Goal: Task Accomplishment & Management: Complete application form

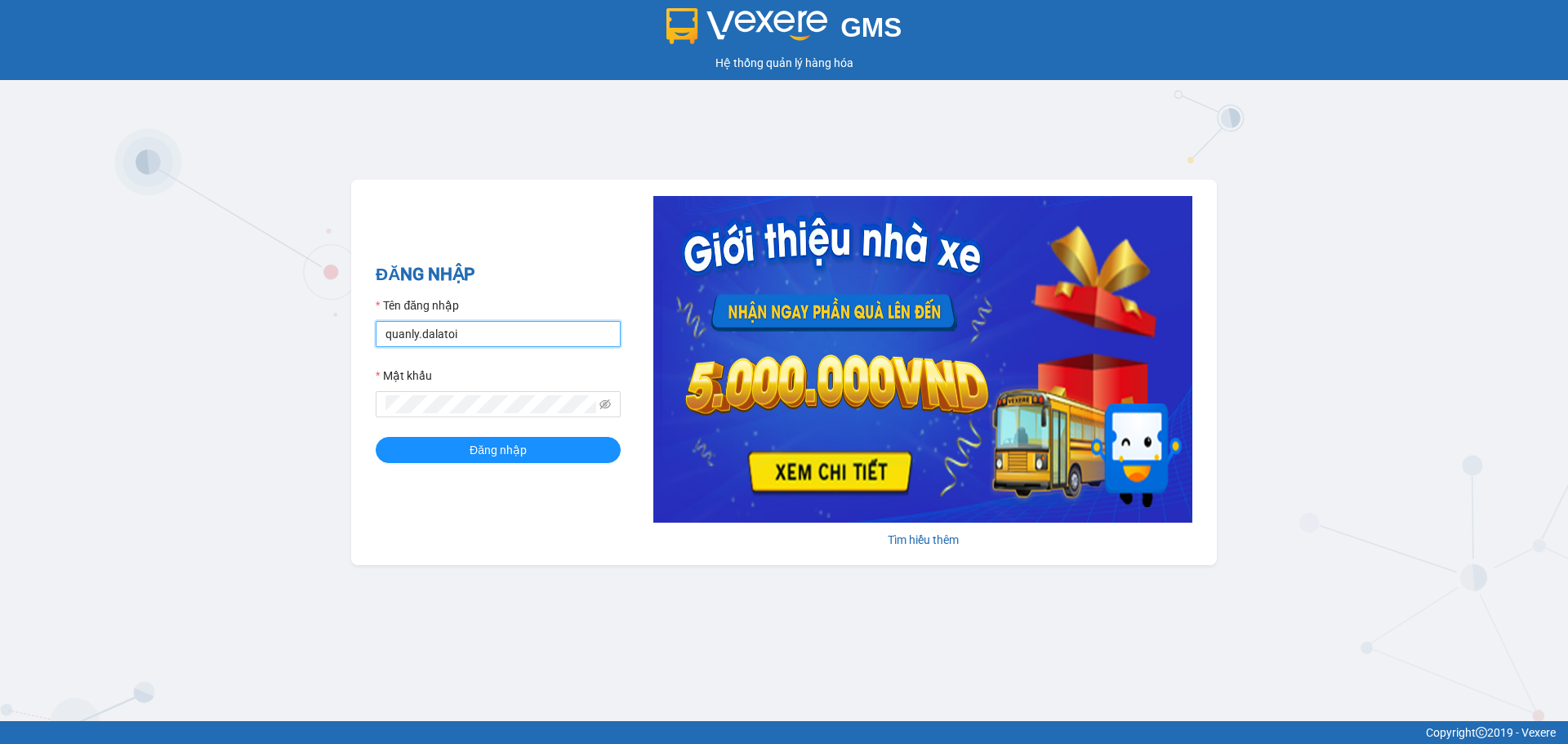
click at [466, 334] on input "quanly.dalatoi" at bounding box center [498, 334] width 245 height 26
type input "vpdalat.dalatoi"
click at [448, 440] on button "Đăng nhập" at bounding box center [498, 451] width 245 height 26
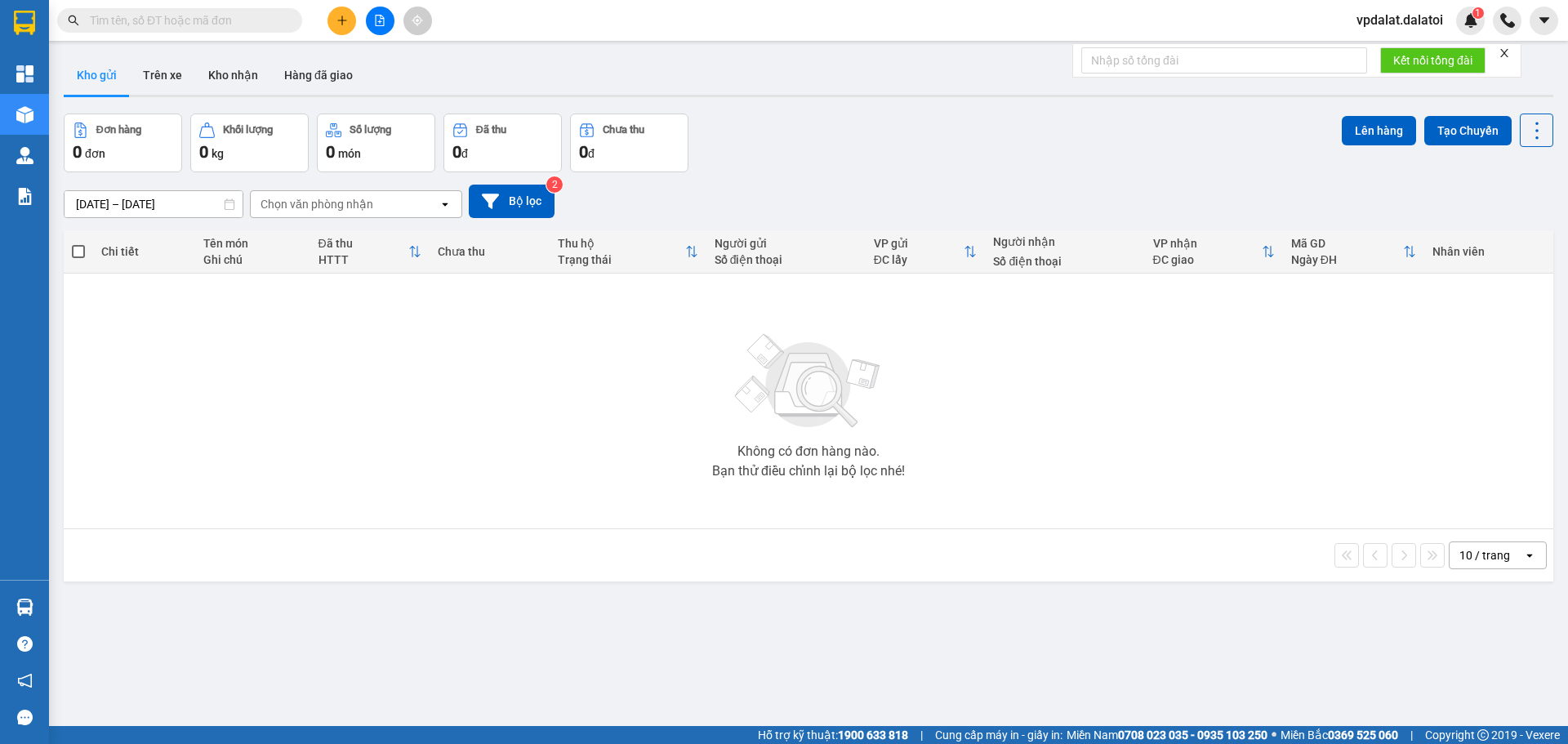
click at [338, 19] on icon "plus" at bounding box center [341, 20] width 11 height 11
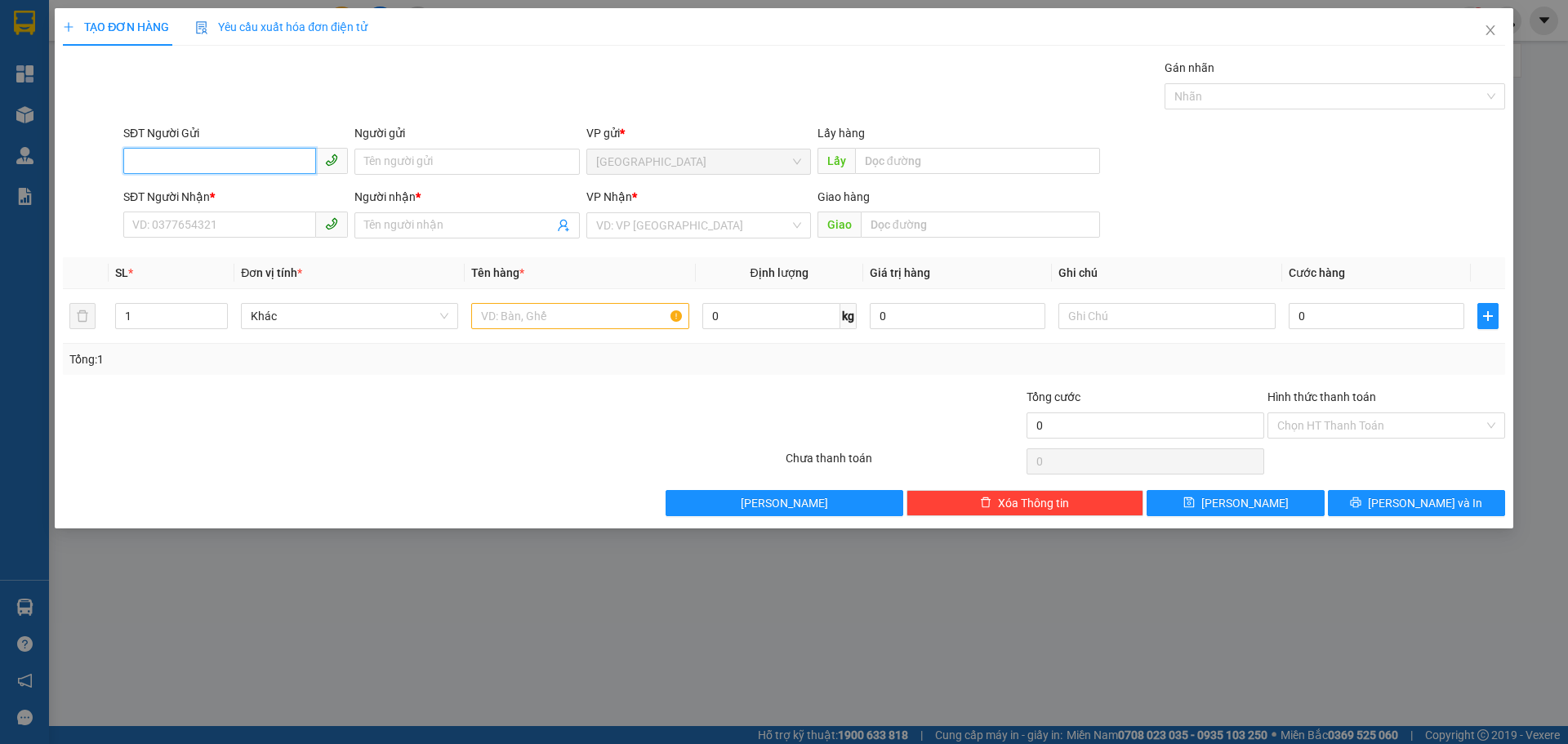
paste input "0367746825"
type input "0367746825"
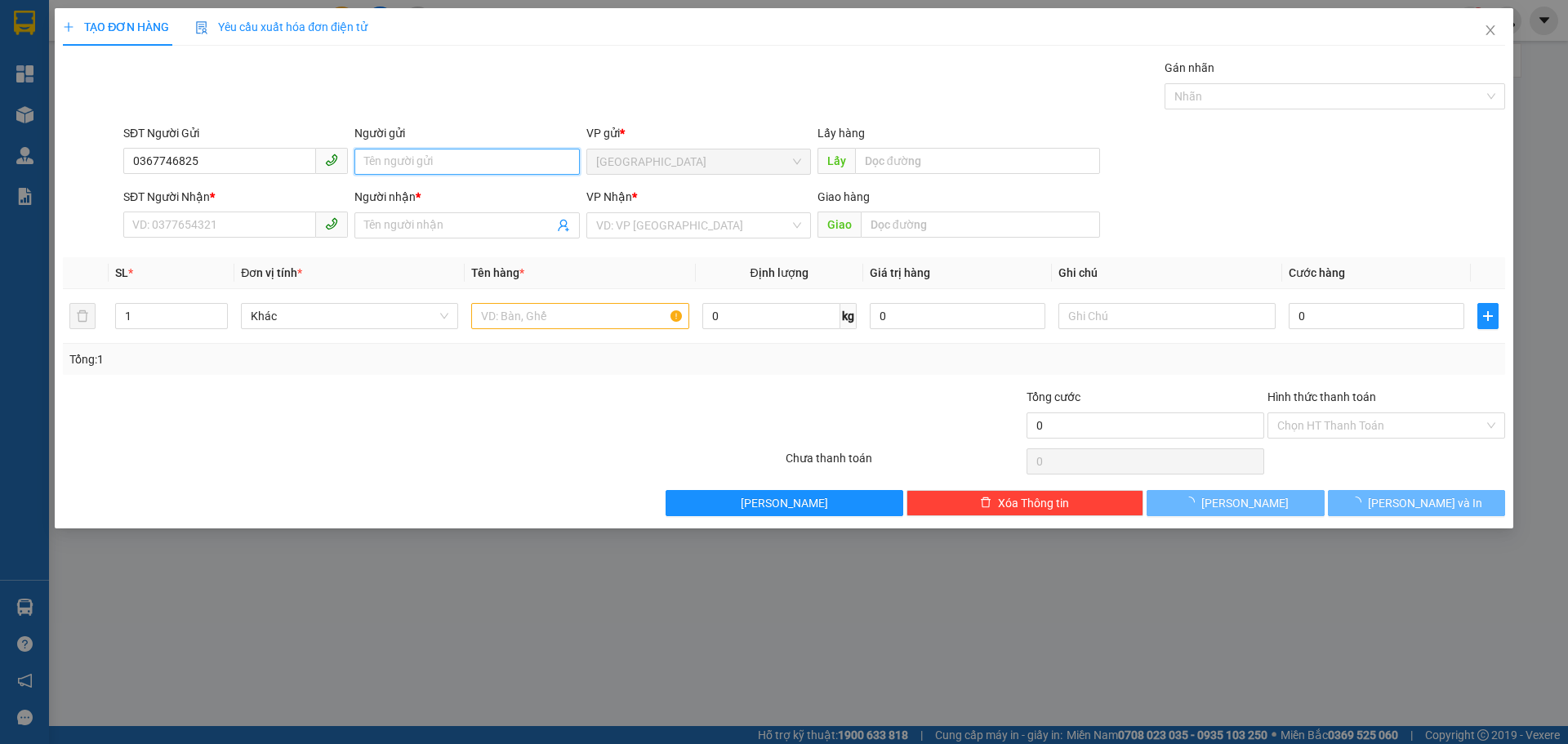
click at [462, 158] on input "Người gửi" at bounding box center [466, 162] width 224 height 26
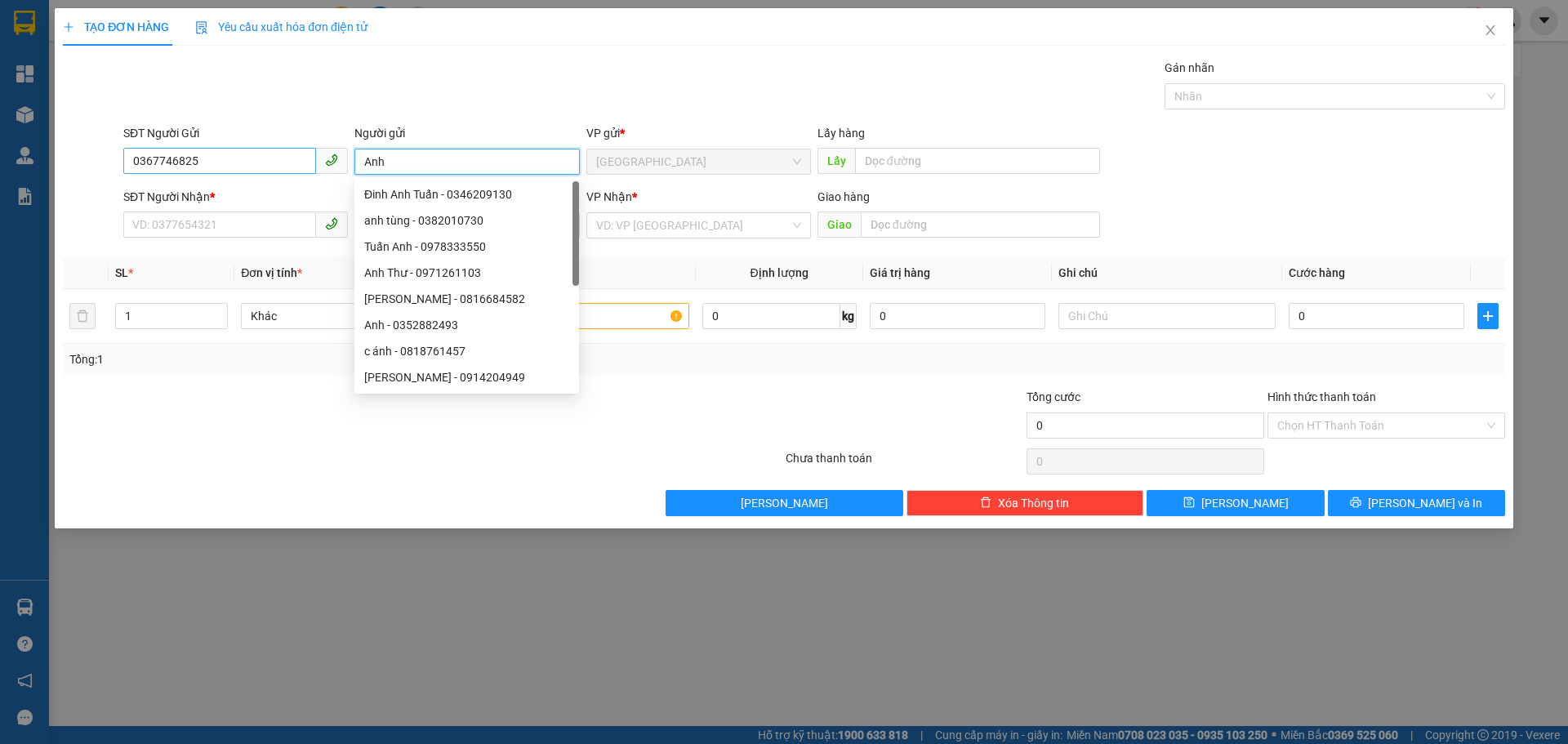
type input "Anh"
drag, startPoint x: 167, startPoint y: 155, endPoint x: 45, endPoint y: 154, distance: 122.0
click at [45, 154] on div "TẠO ĐƠN HÀNG Yêu cầu xuất hóa đơn điện tử Transit Pickup Surcharge Ids Transit …" at bounding box center [784, 372] width 1568 height 744
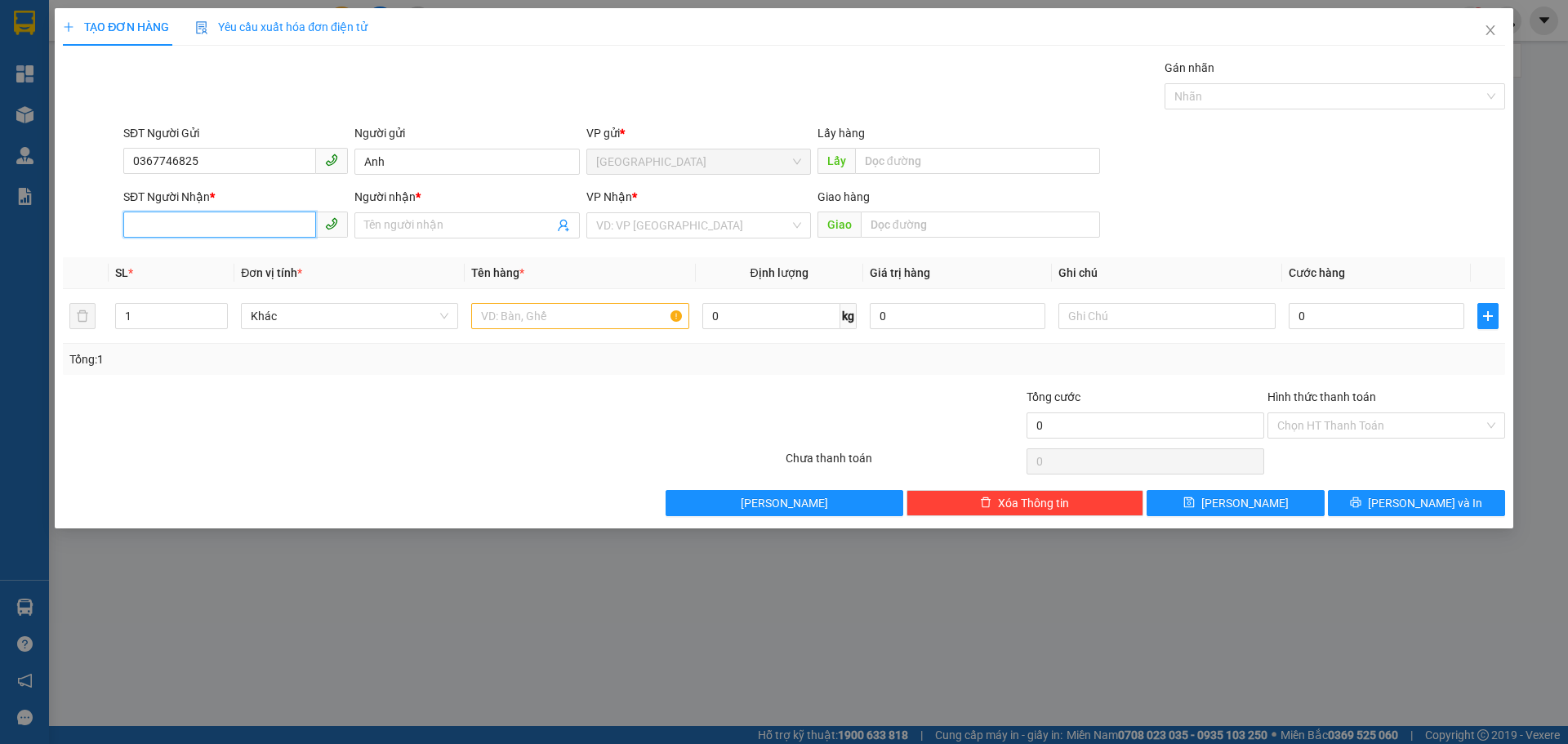
click at [217, 223] on input "SĐT Người Nhận *" at bounding box center [219, 224] width 193 height 26
paste input "0367746825"
type input "0367746825"
drag, startPoint x: 338, startPoint y: 165, endPoint x: 313, endPoint y: 164, distance: 25.0
click at [313, 164] on div "SĐT Người Gửi 0367746825 Người gửi Anh Anh VP gửi * [GEOGRAPHIC_DATA] Lấy hàng …" at bounding box center [815, 152] width 1388 height 57
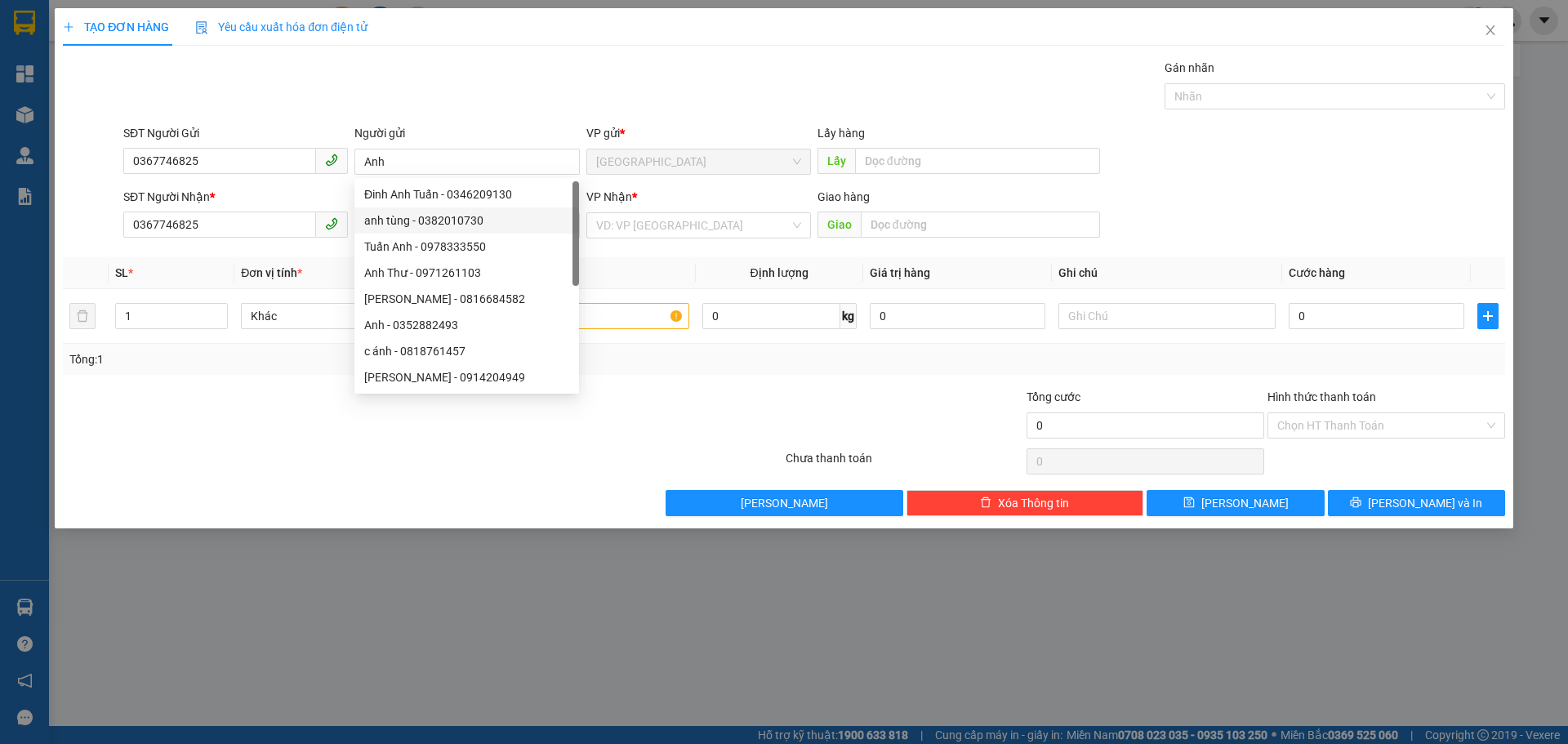
click at [282, 271] on span "Đơn vị tính *" at bounding box center [272, 272] width 61 height 13
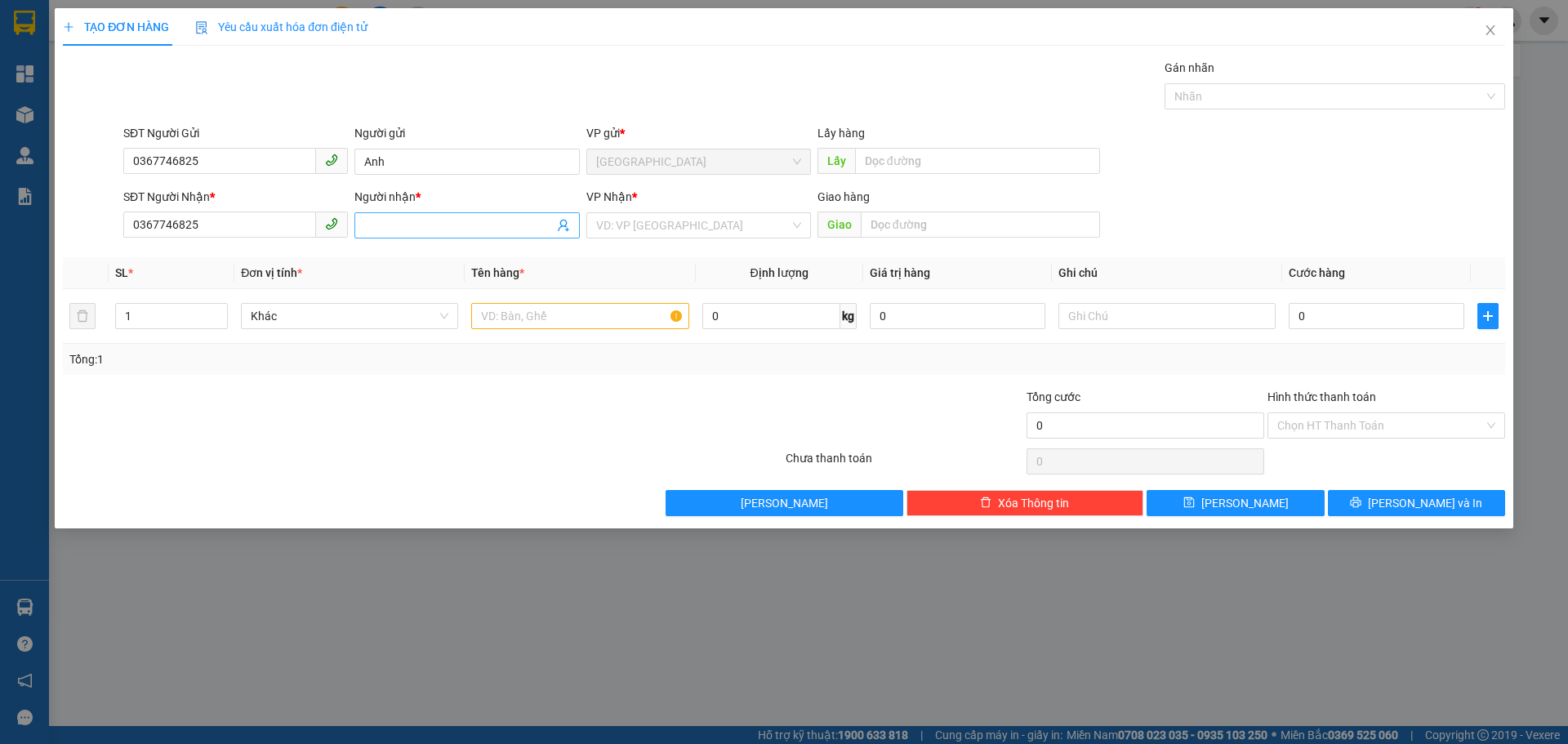
click at [385, 222] on input "Người nhận *" at bounding box center [458, 225] width 189 height 18
paste input "Anh"
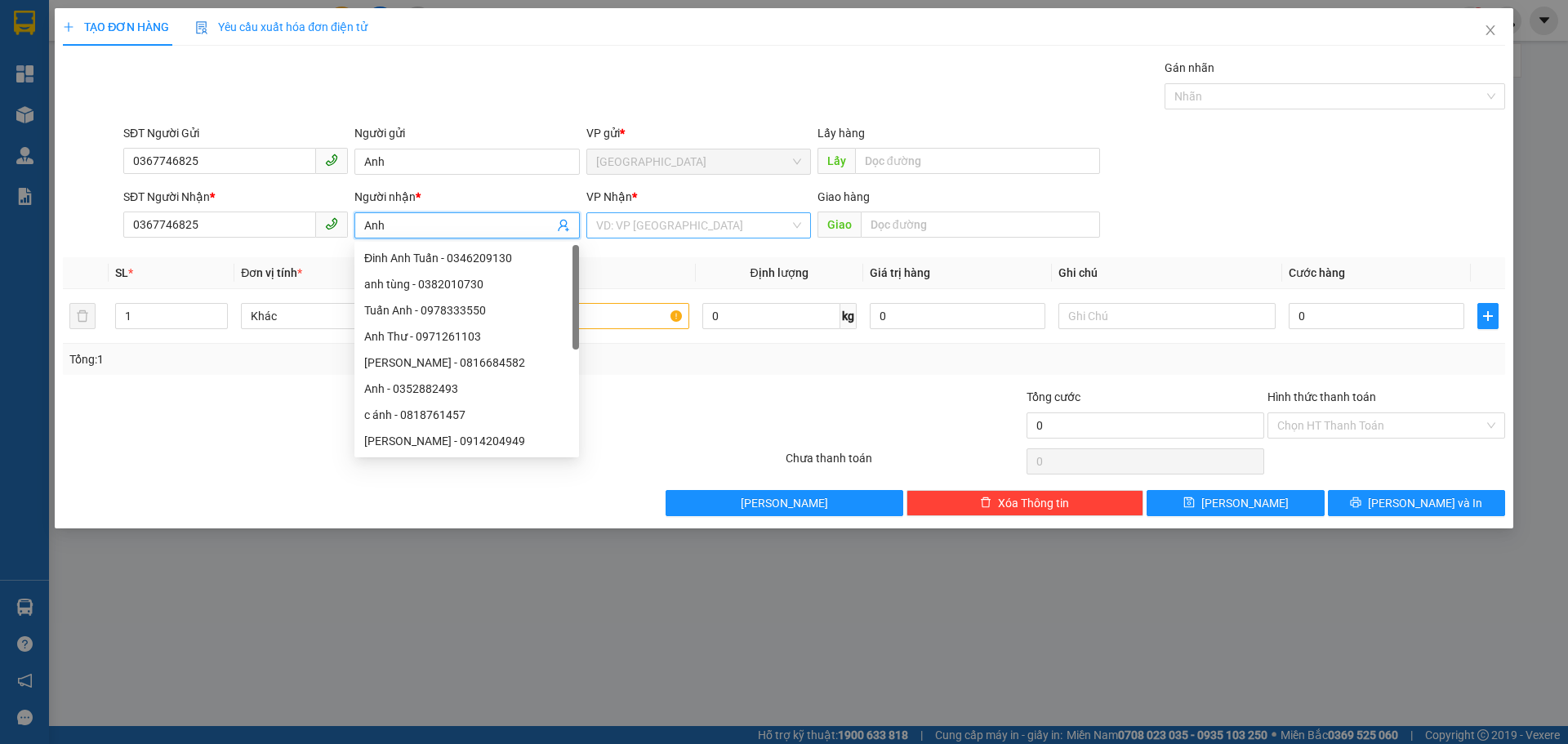
type input "Anh"
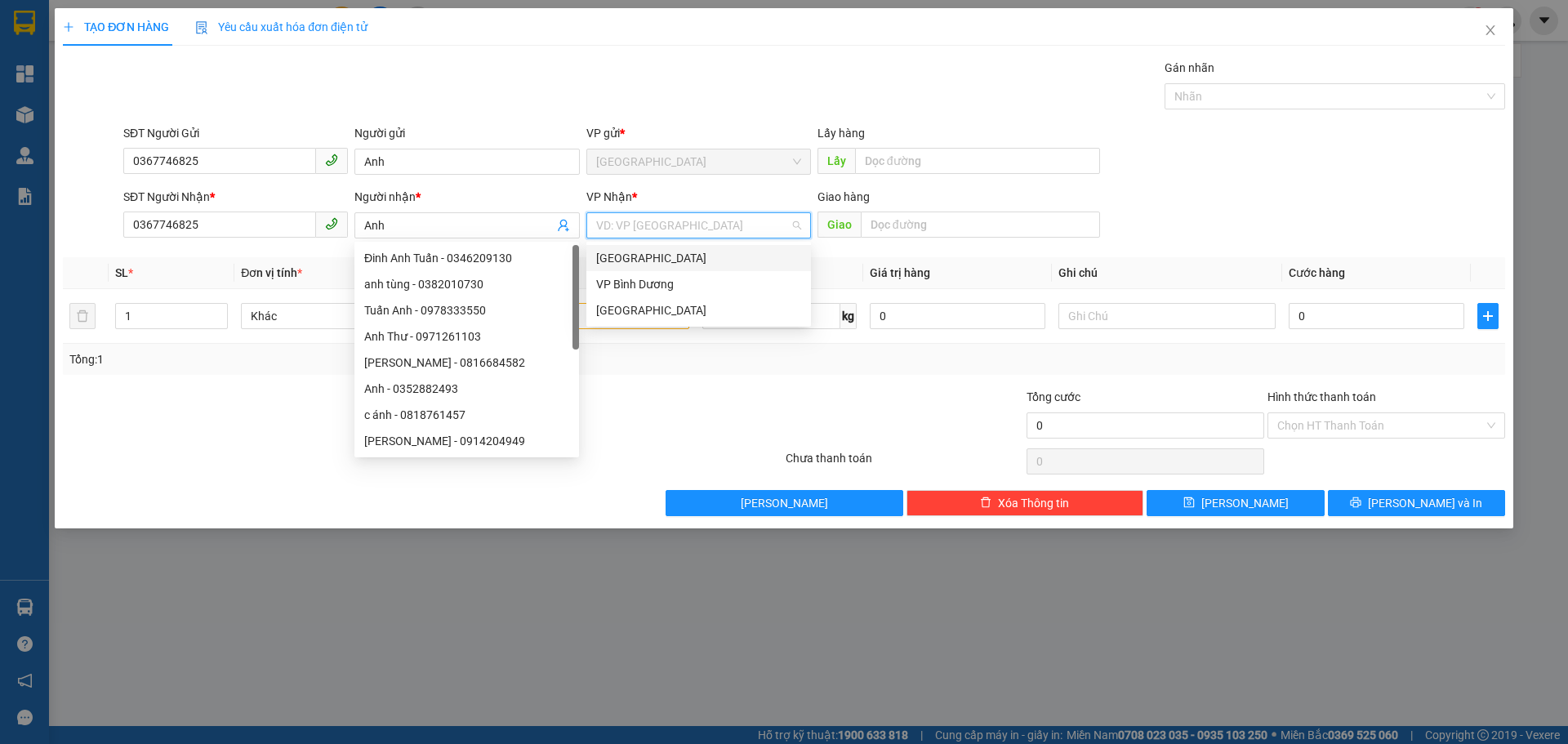
click at [715, 230] on input "search" at bounding box center [693, 225] width 194 height 24
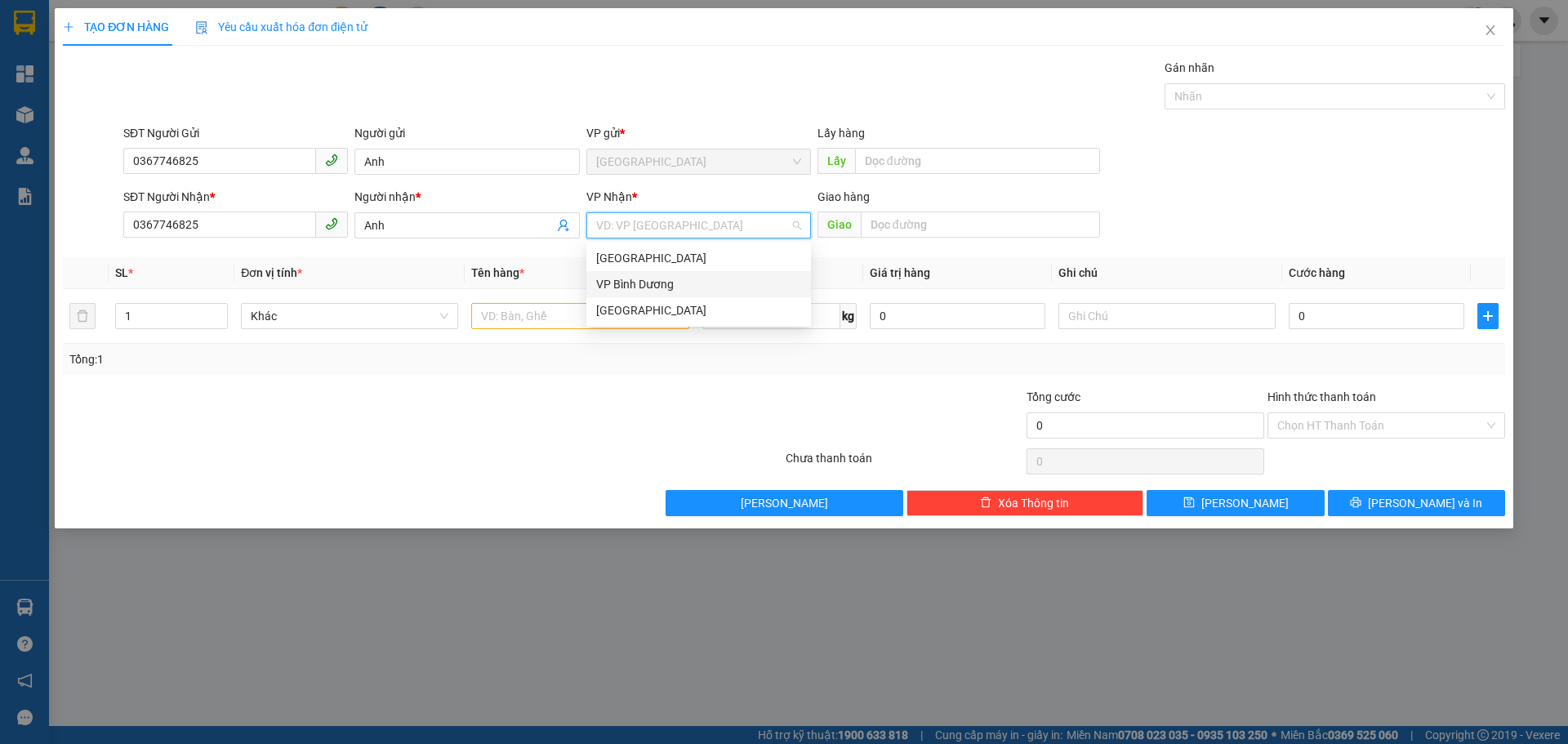
click at [638, 288] on div "VP Bình Dương" at bounding box center [698, 284] width 205 height 18
click at [534, 320] on input "text" at bounding box center [580, 316] width 217 height 26
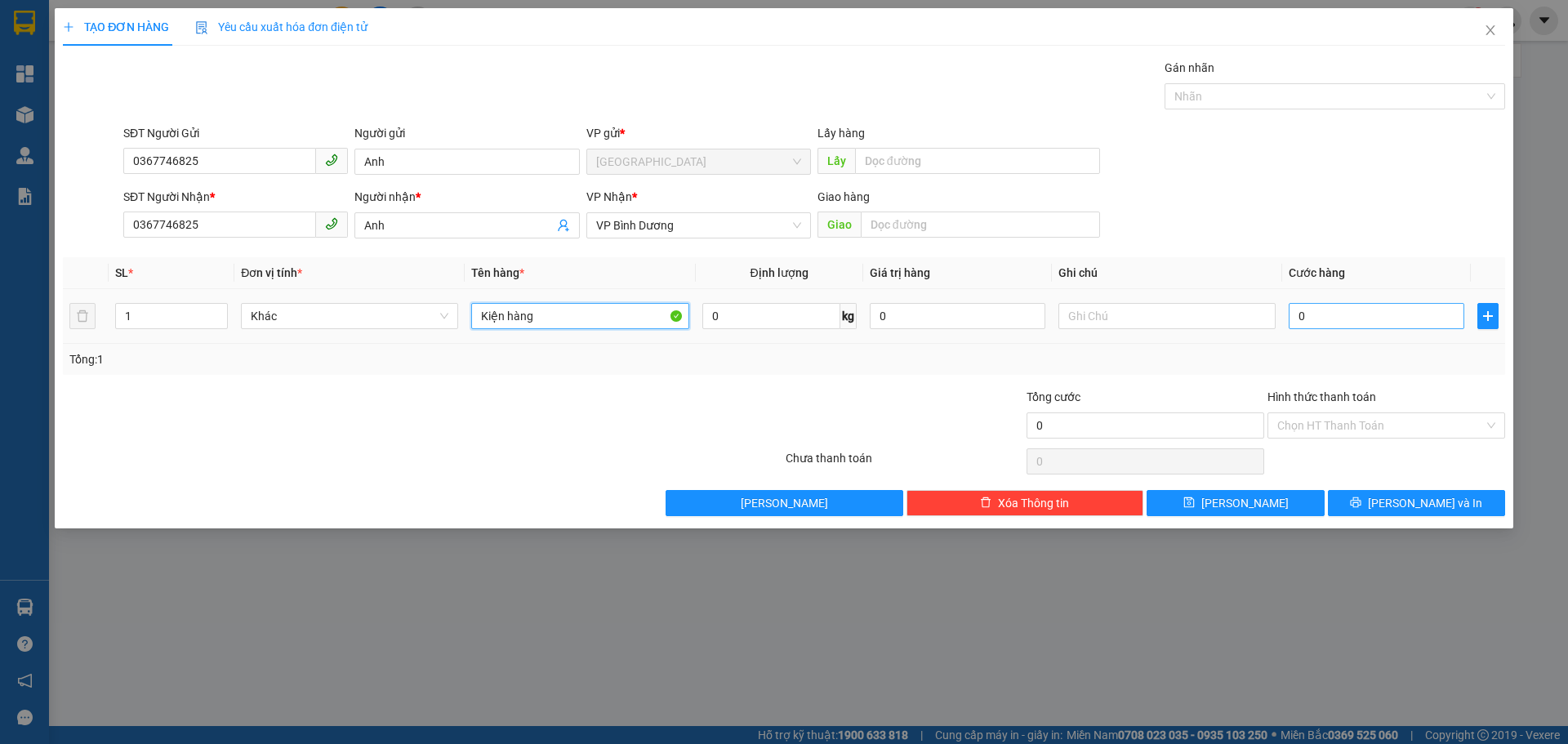
type input "Kiện hàng"
click at [1324, 313] on input "0" at bounding box center [1376, 316] width 175 height 26
type input "5"
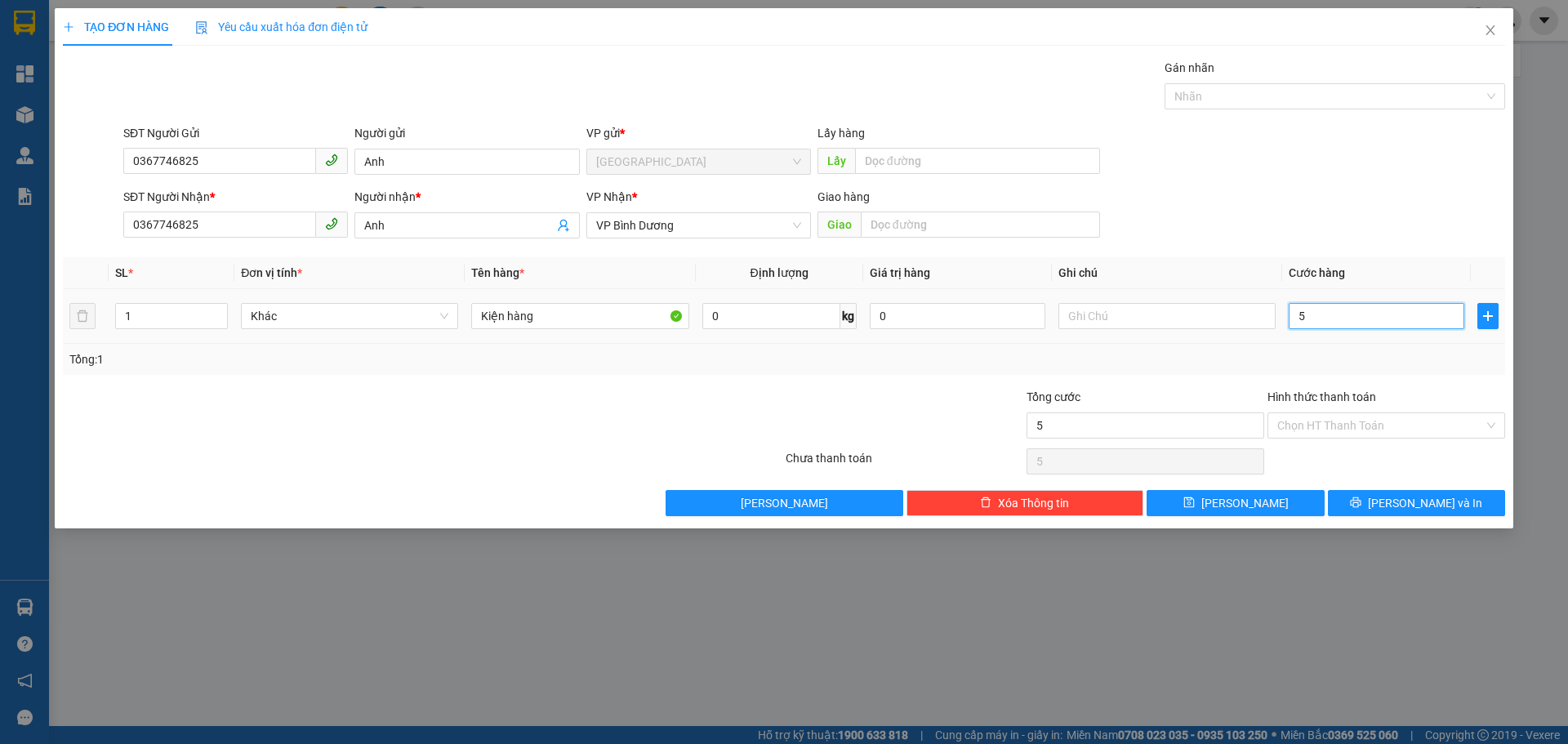
type input "50"
type input "500"
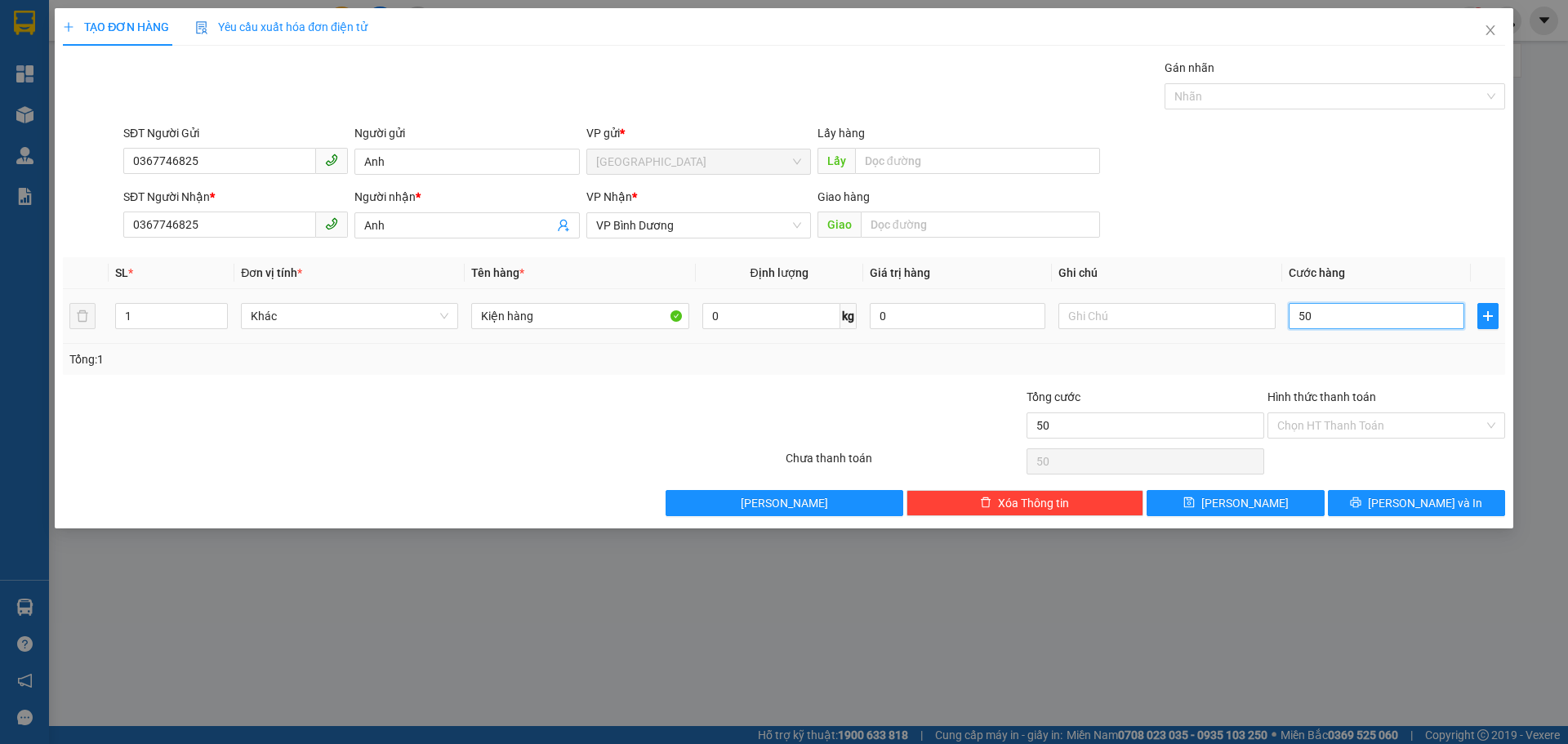
type input "500"
type input "5.000"
type input "50.000"
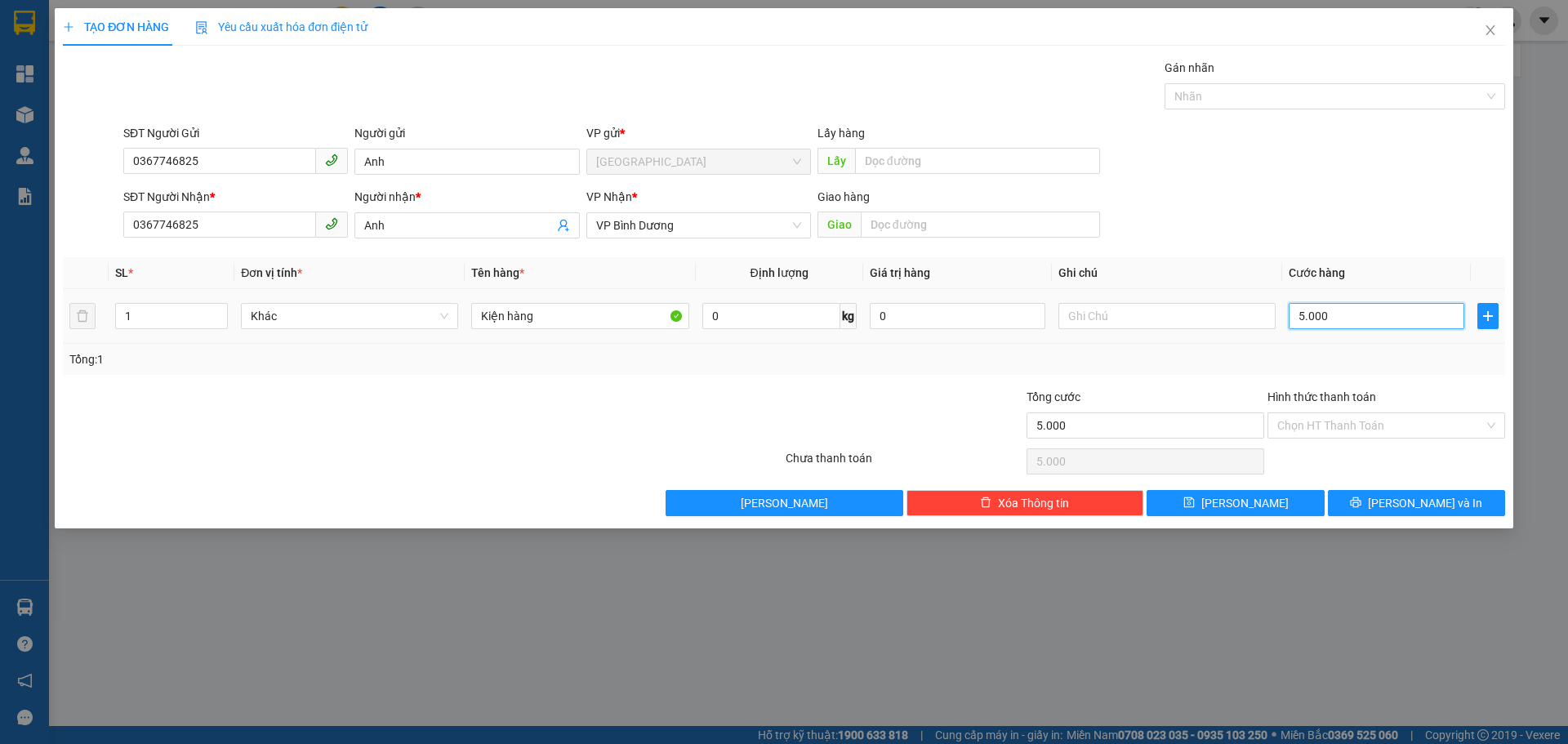
type input "50.000"
click at [1179, 315] on input "text" at bounding box center [1166, 316] width 217 height 26
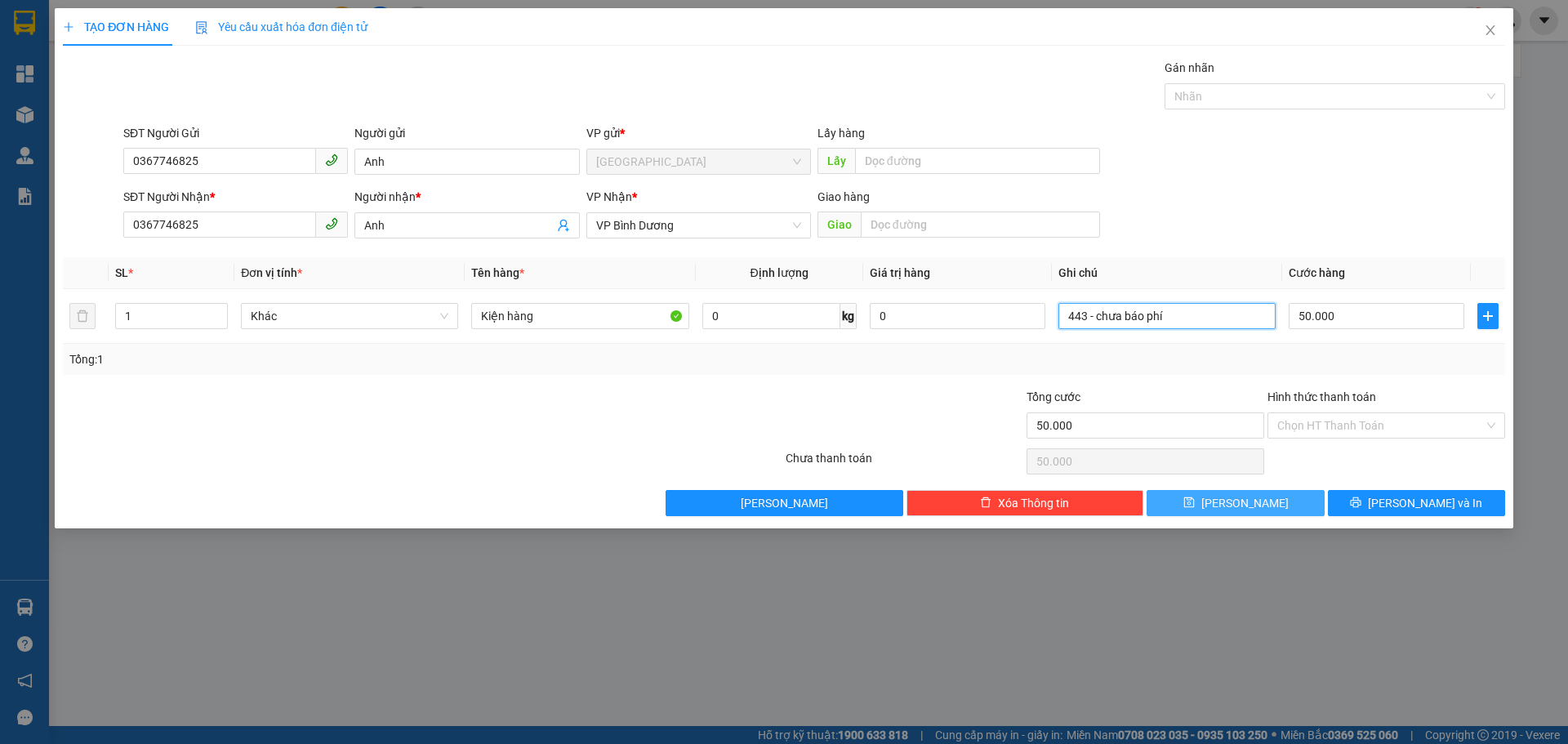
type input "443 - chưa báo phí"
click at [1201, 497] on button "[PERSON_NAME]" at bounding box center [1235, 503] width 177 height 26
type input "0"
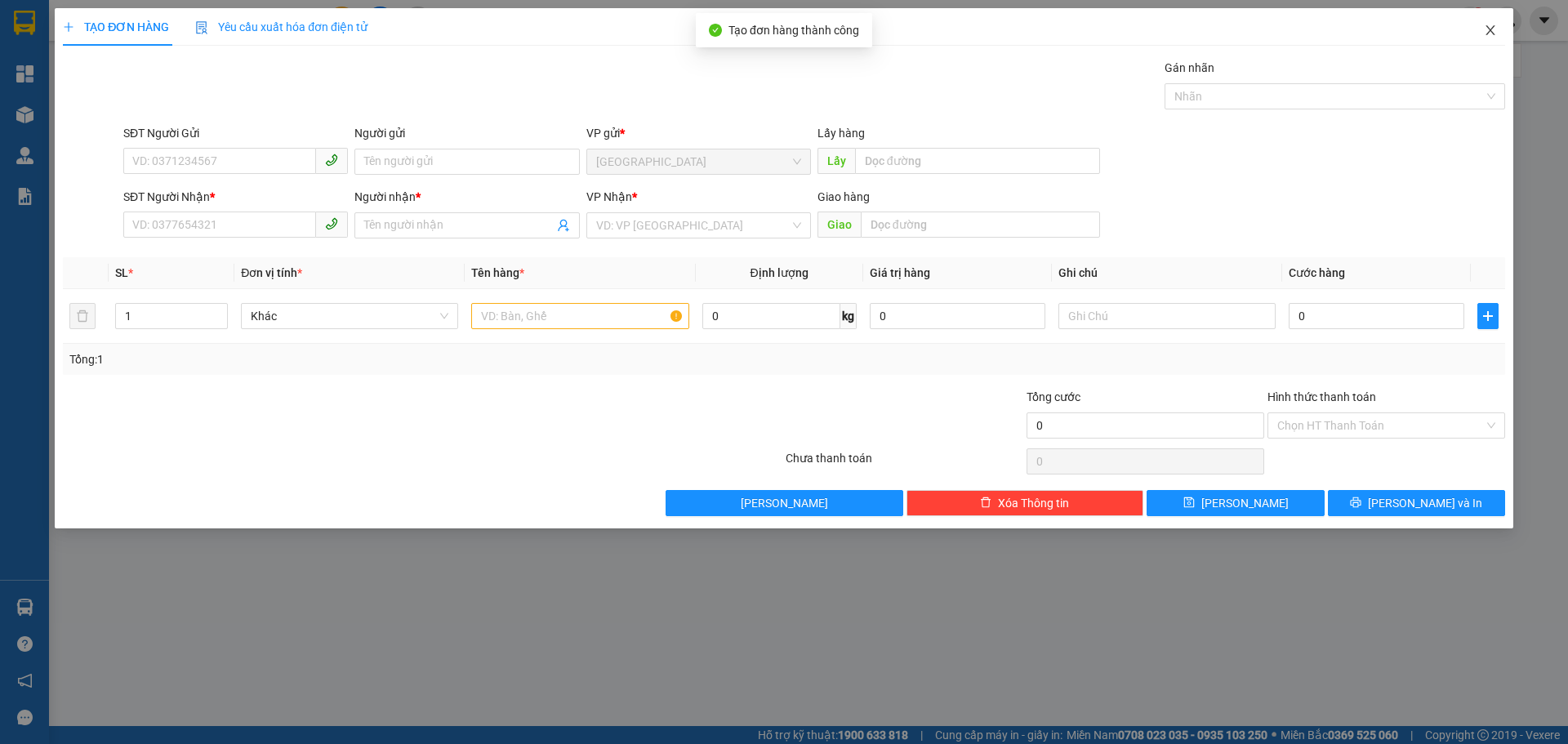
click at [1490, 24] on span "Close" at bounding box center [1490, 31] width 45 height 45
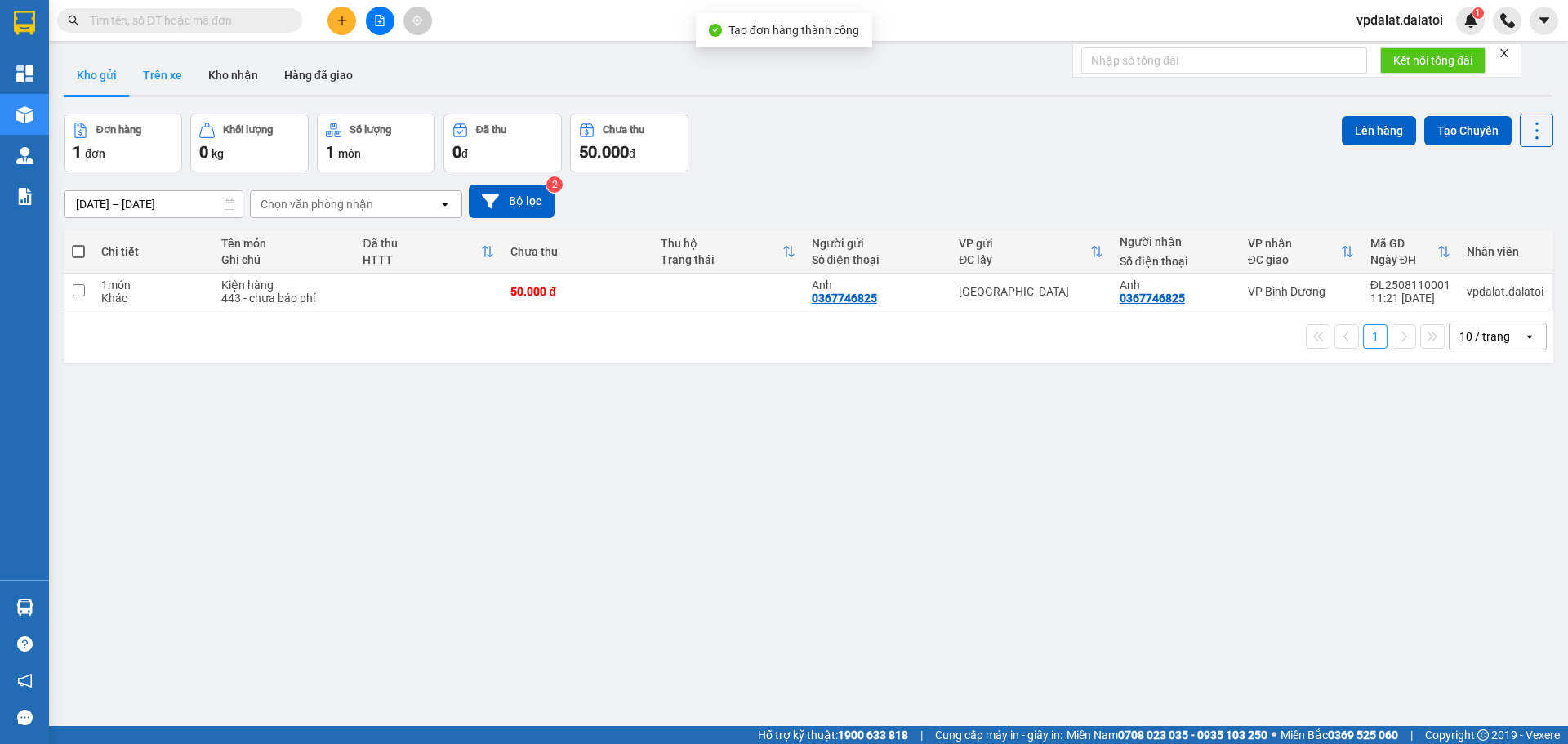
click at [183, 77] on button "Trên xe" at bounding box center [162, 75] width 65 height 39
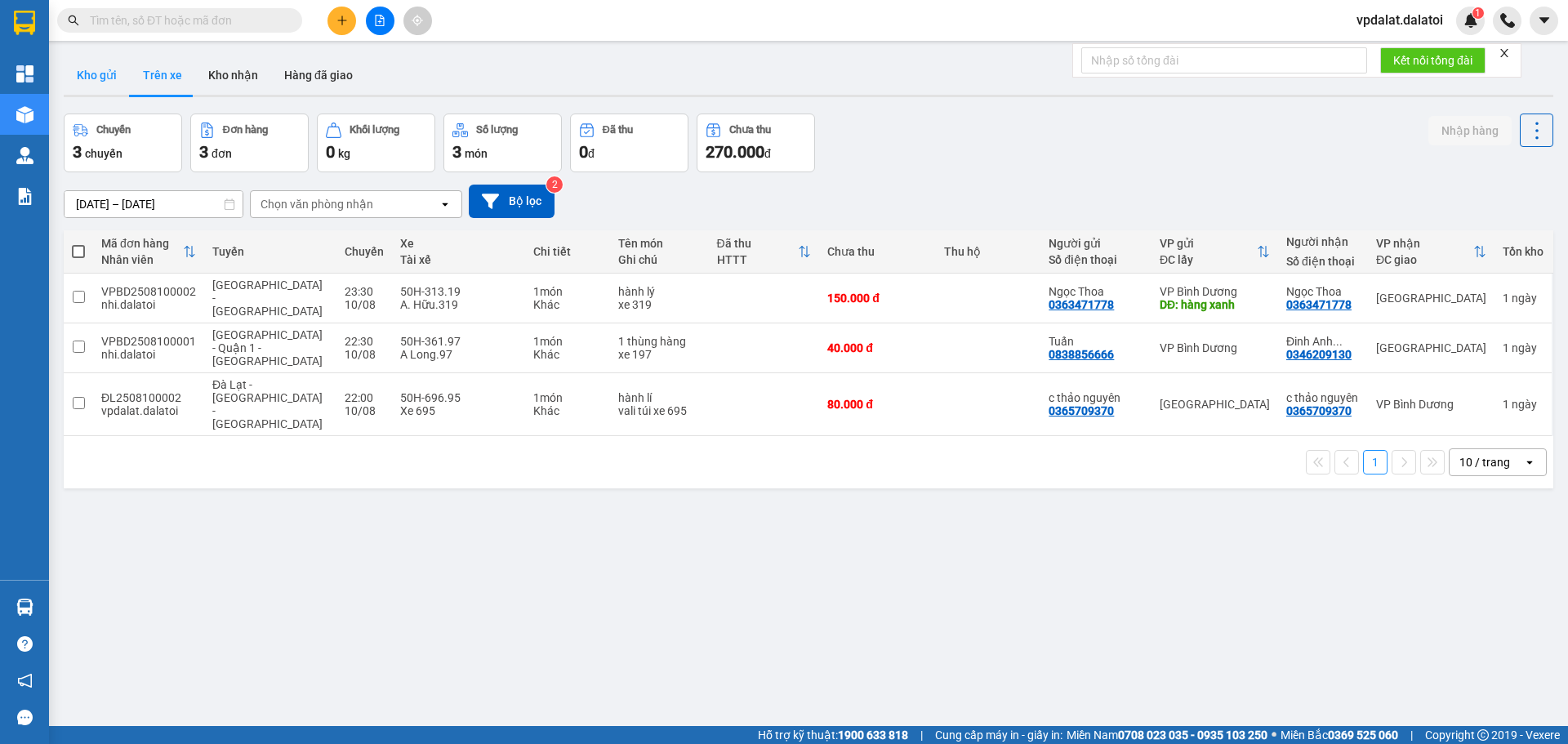
drag, startPoint x: 108, startPoint y: 65, endPoint x: 122, endPoint y: 70, distance: 14.9
click at [107, 65] on button "Kho gửi" at bounding box center [97, 75] width 66 height 39
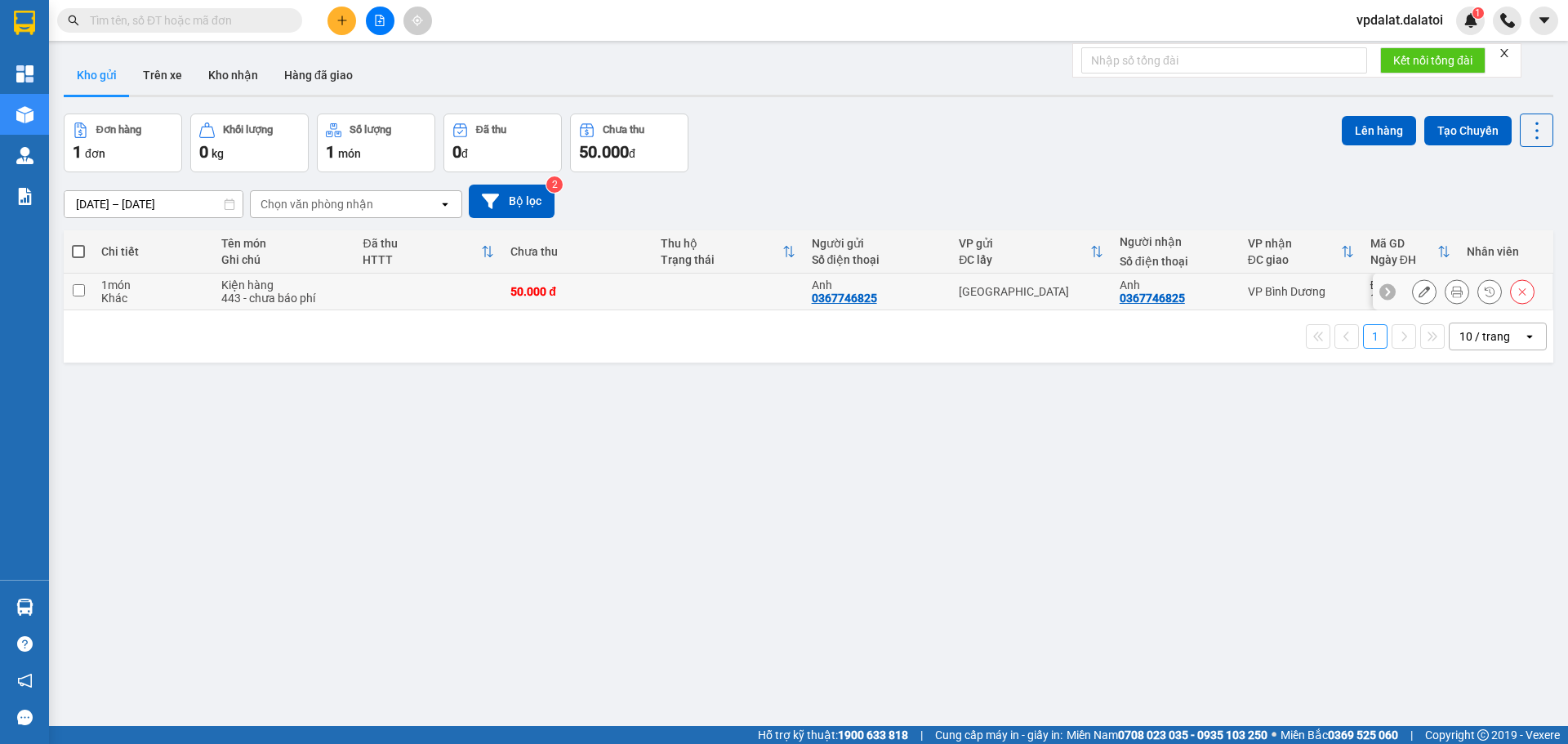
click at [86, 287] on td at bounding box center [79, 292] width 30 height 37
checkbox input "true"
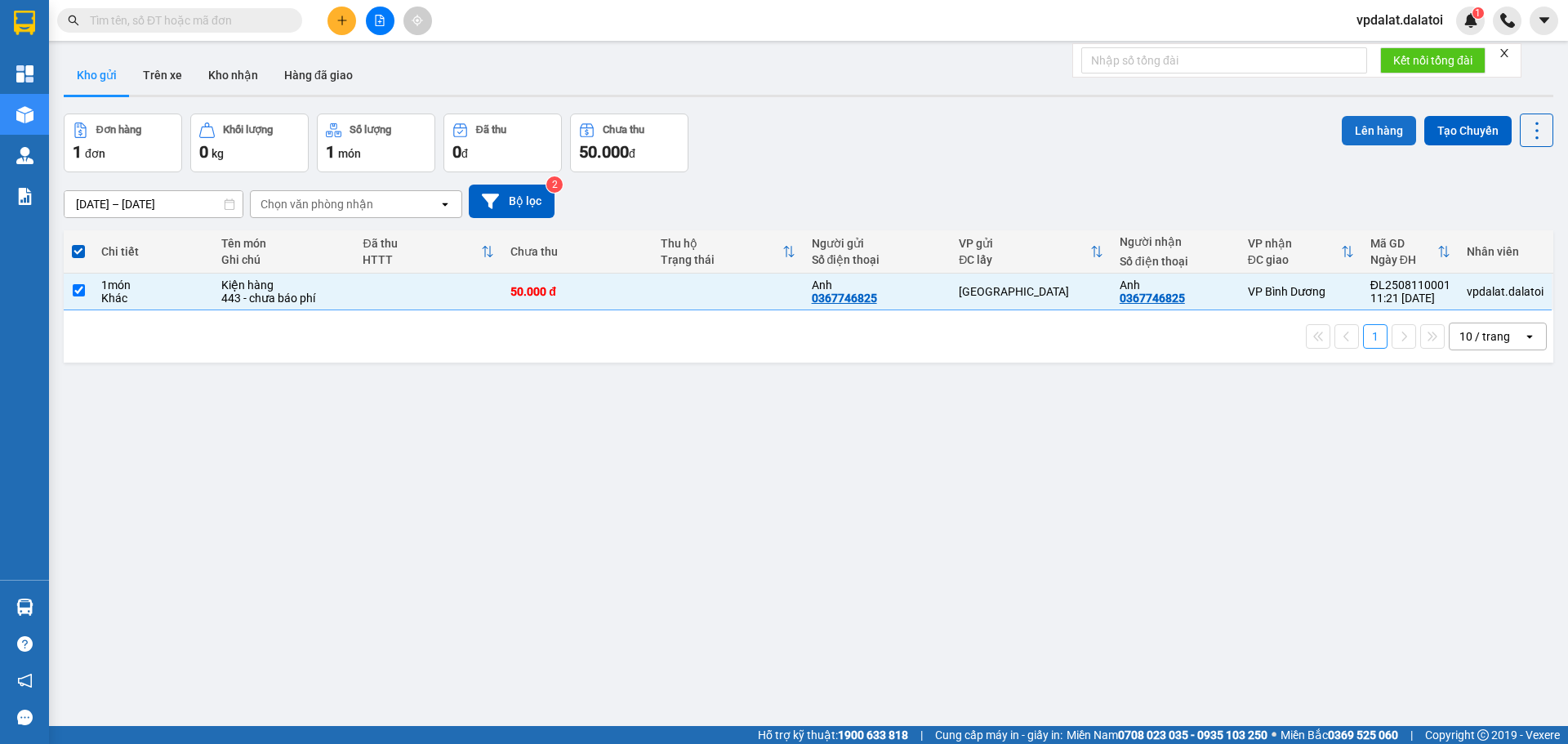
click at [1344, 126] on button "Lên hàng" at bounding box center [1379, 131] width 74 height 30
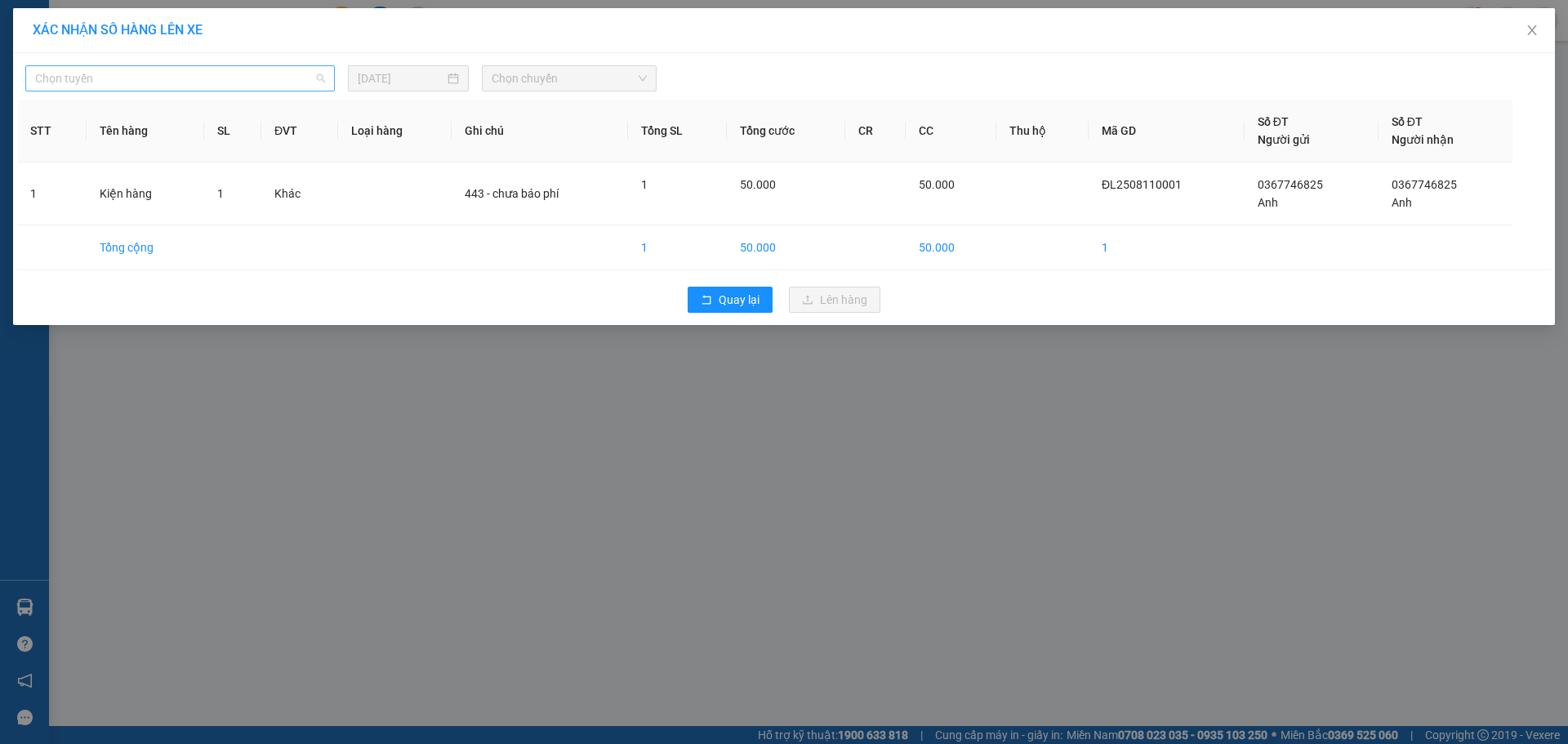
click at [220, 68] on span "Chọn tuyến" at bounding box center [180, 79] width 290 height 24
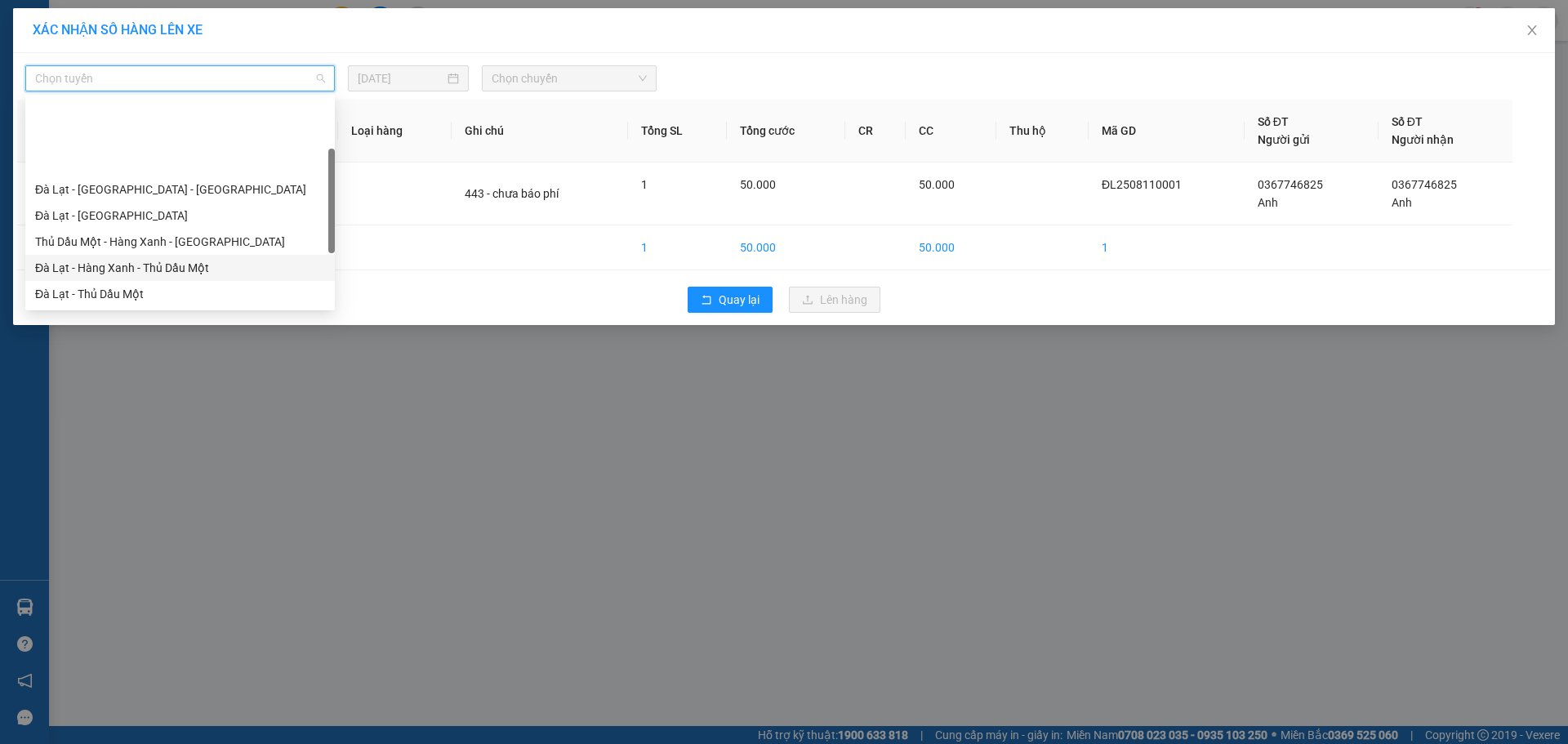
scroll to position [82, 0]
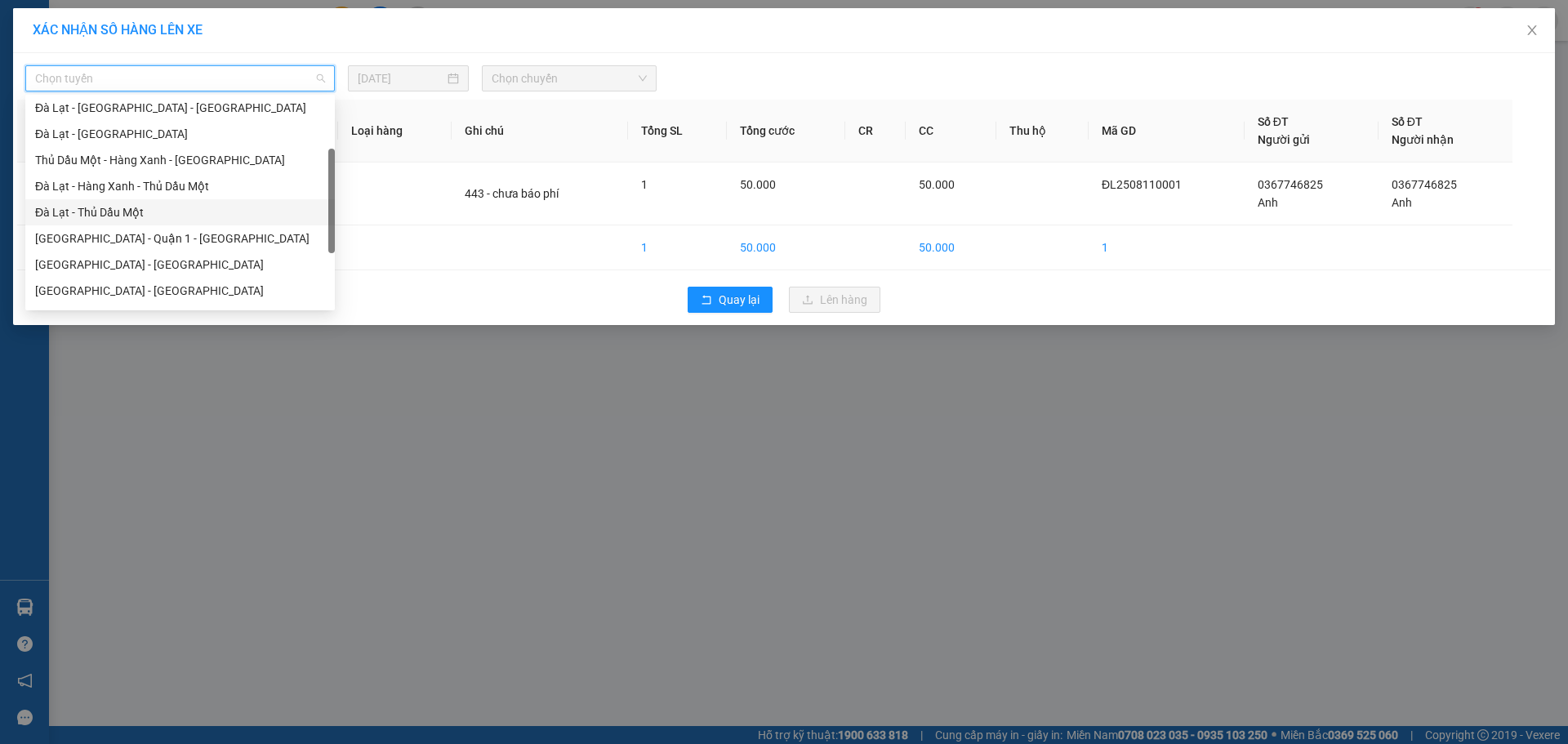
click at [97, 204] on div "Đà Lạt - Thủ Dầu Một" at bounding box center [180, 212] width 290 height 18
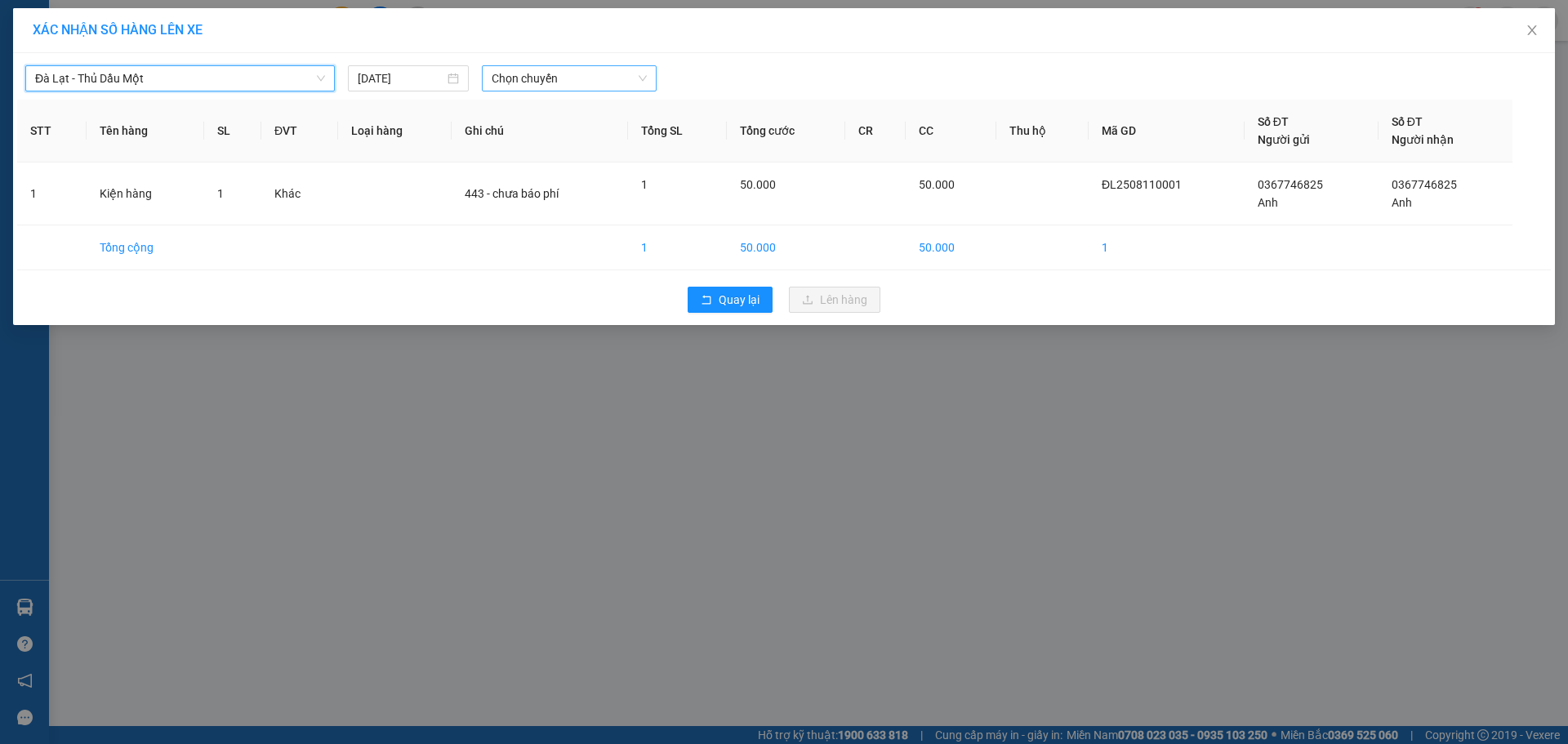
click at [579, 81] on span "Chọn chuyến" at bounding box center [569, 79] width 155 height 24
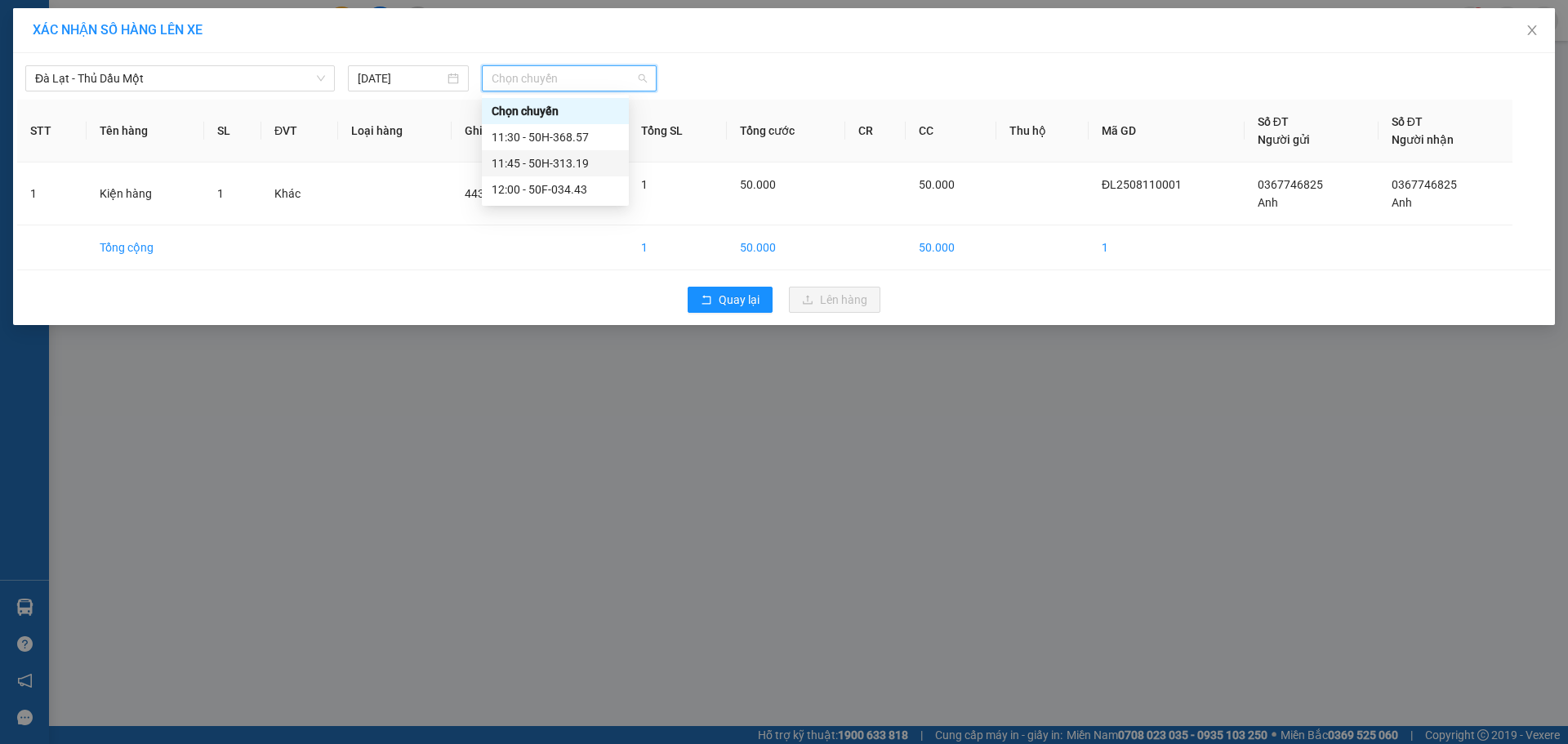
click at [552, 183] on div "12:00 - 50F-034.43" at bounding box center [555, 189] width 127 height 18
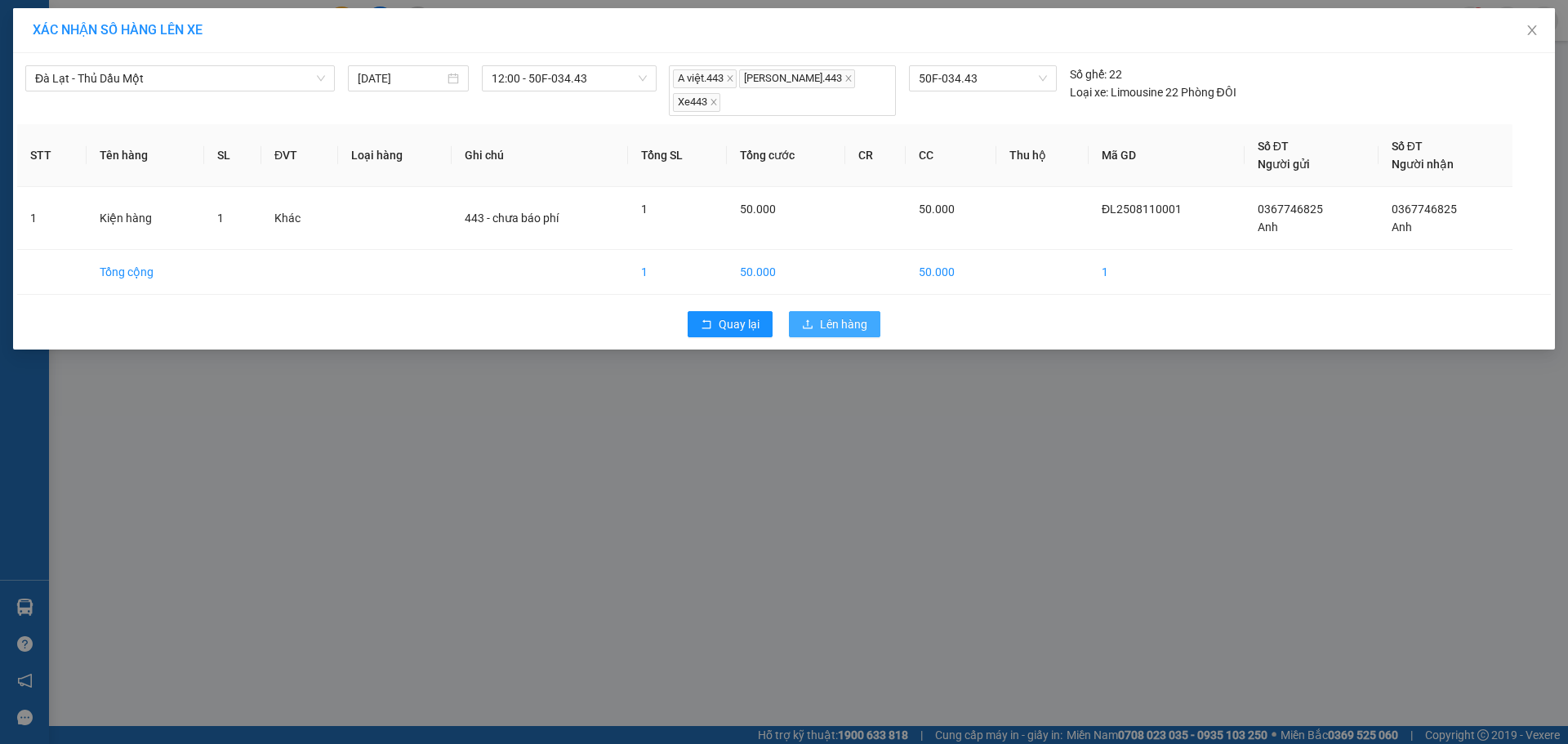
click at [867, 315] on span "Lên hàng" at bounding box center [843, 324] width 47 height 18
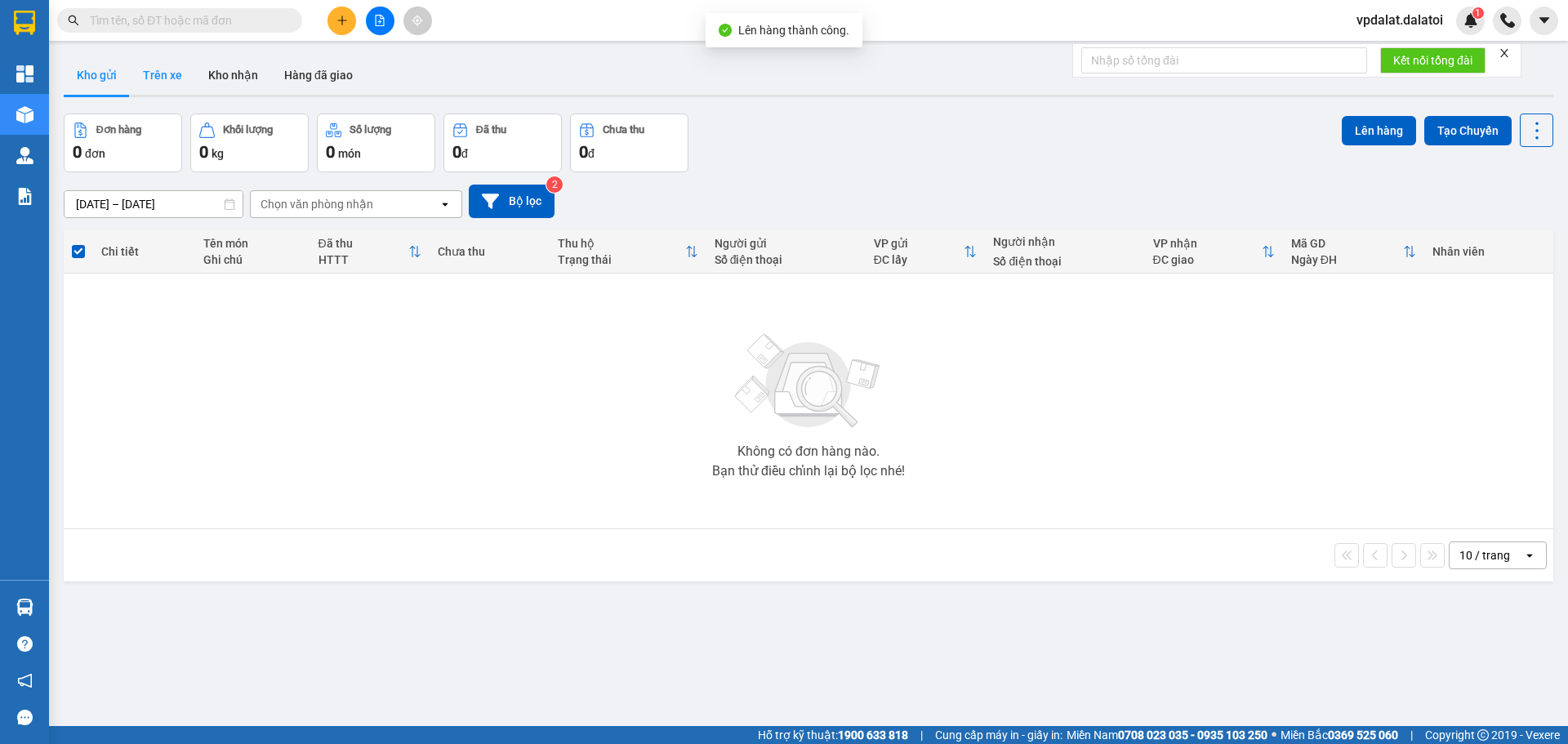
click at [168, 63] on button "Trên xe" at bounding box center [162, 75] width 65 height 39
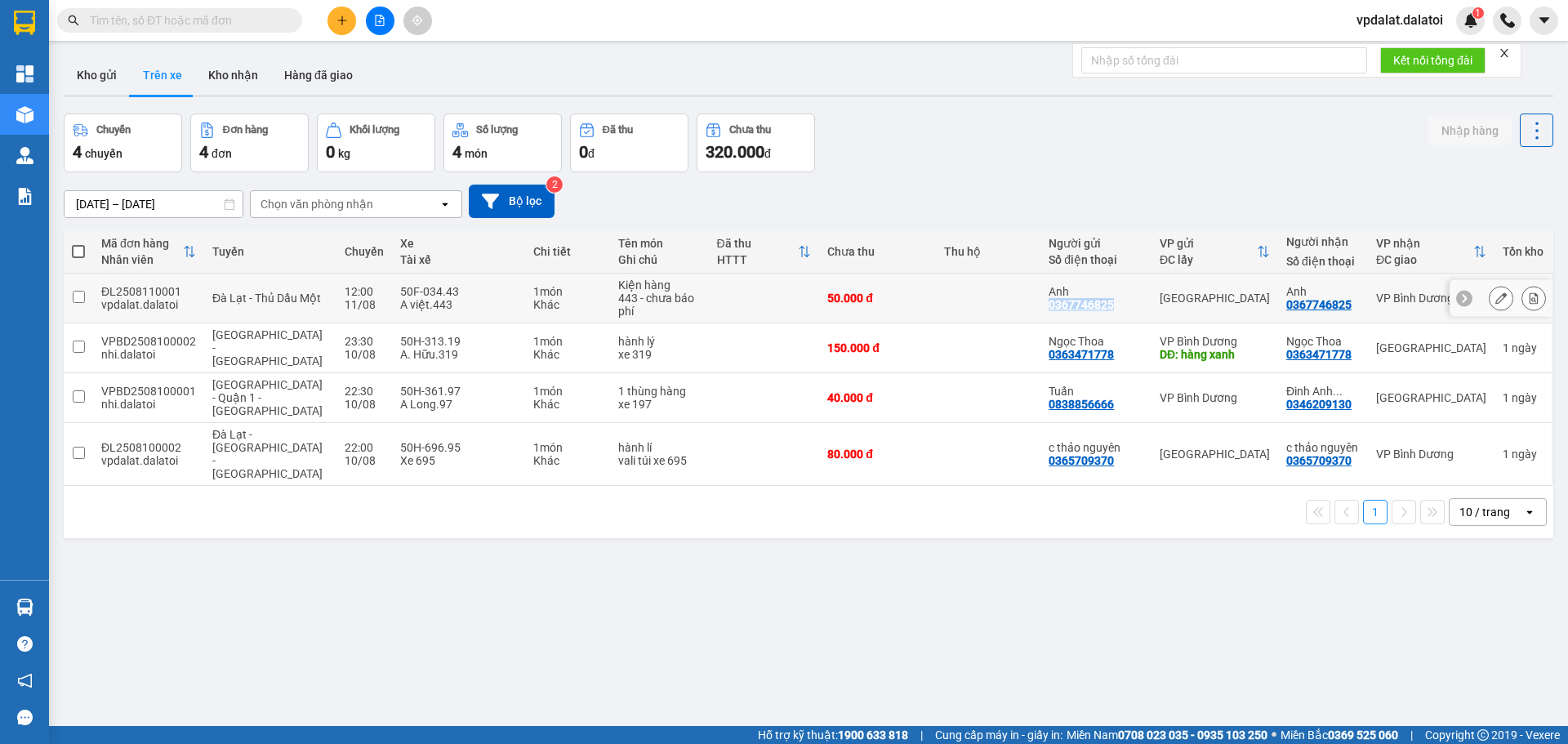
drag, startPoint x: 1054, startPoint y: 309, endPoint x: 1106, endPoint y: 309, distance: 52.0
click at [1106, 309] on div "Anh 0367746825" at bounding box center [1096, 299] width 95 height 26
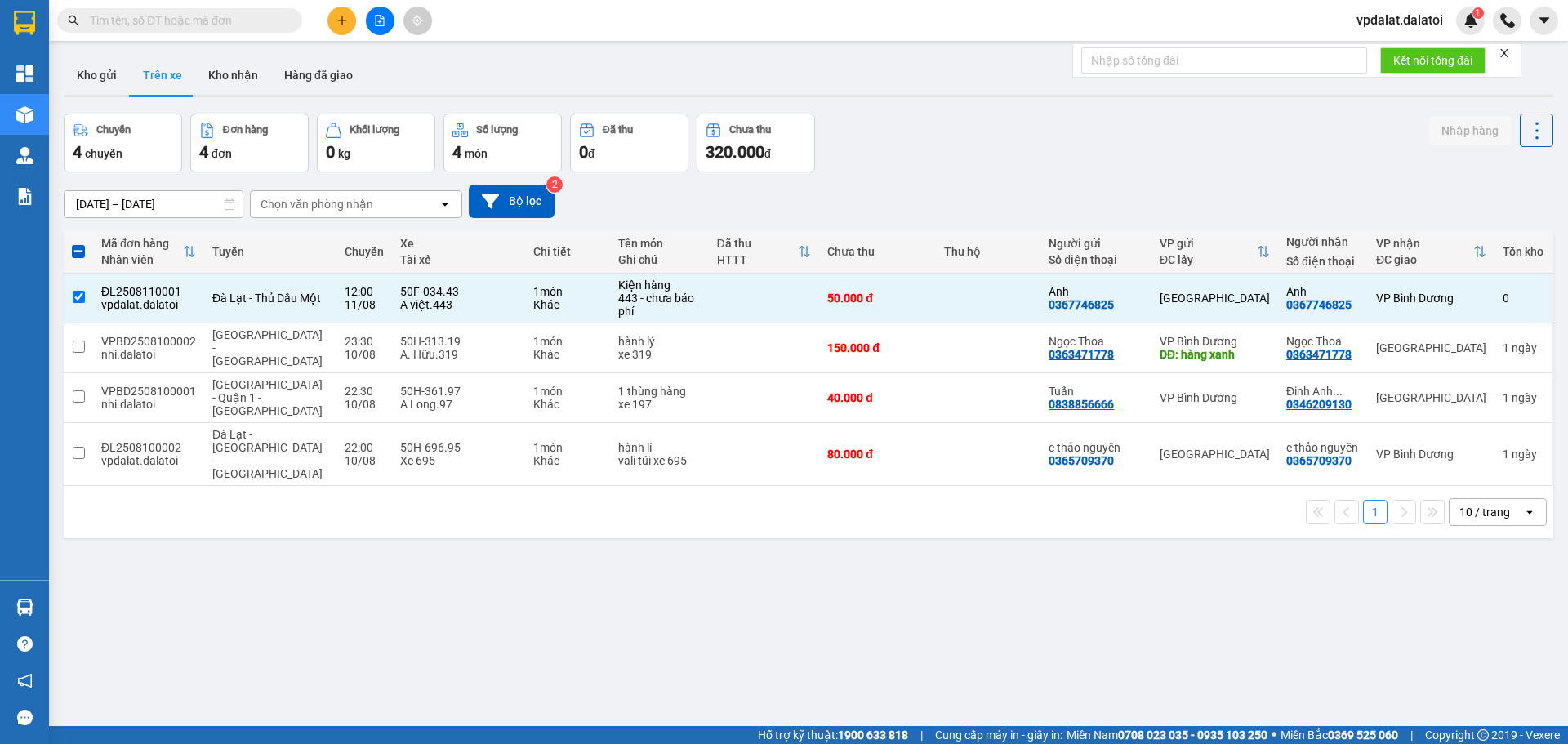
click at [987, 523] on div "ver 1.8.137 Kho gửi Trên xe Kho nhận Hàng đã giao Chuyến 4 chuyến Đơn hàng 4 đơ…" at bounding box center [808, 421] width 1503 height 744
drag, startPoint x: 1029, startPoint y: 311, endPoint x: 1103, endPoint y: 305, distance: 74.2
click at [1103, 305] on tr "ĐL2508110001 vpdalat.dalatoi [GEOGRAPHIC_DATA] - Thủ Dầu Một 12:00 [DATE] 50F-0…" at bounding box center [808, 298] width 1489 height 50
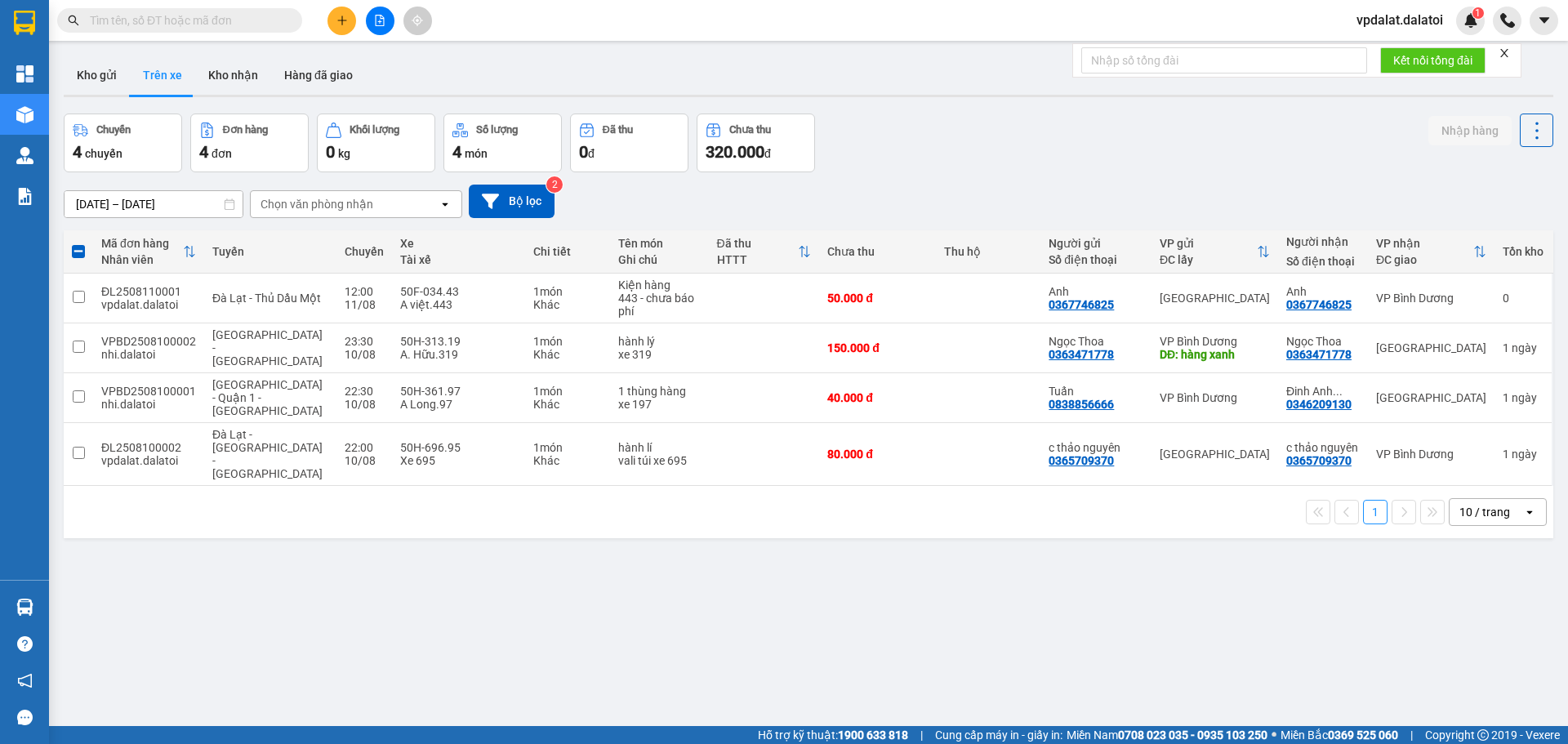
click at [944, 512] on div "ver 1.8.137 Kho gửi Trên xe Kho nhận Hàng đã giao Chuyến 4 chuyến Đơn hàng 4 đơ…" at bounding box center [808, 421] width 1503 height 744
copy div "0367746825"
drag, startPoint x: 1035, startPoint y: 307, endPoint x: 1104, endPoint y: 304, distance: 69.1
click at [1104, 304] on td "Anh 0367746825" at bounding box center [1096, 298] width 111 height 50
checkbox input "true"
